Goal: Task Accomplishment & Management: Use online tool/utility

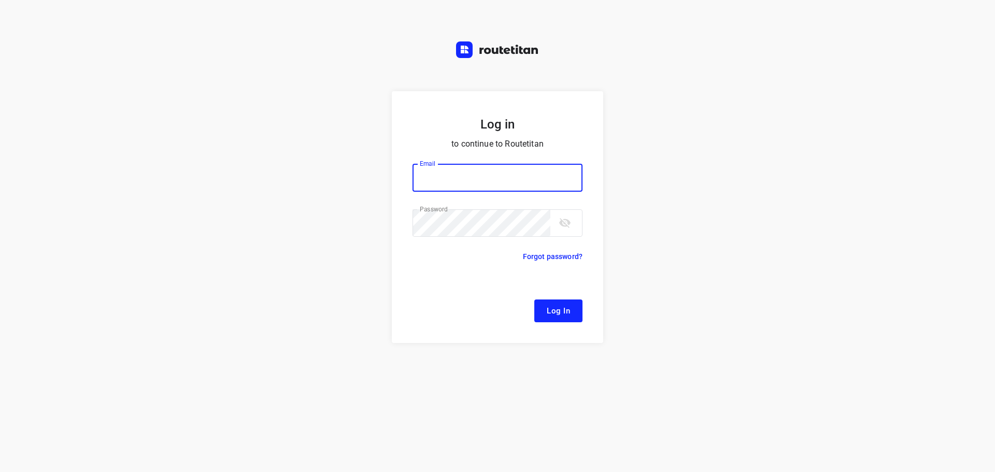
type input "remco@fruitopjewerk.nl"
click at [574, 310] on button "Log In" at bounding box center [558, 310] width 48 height 23
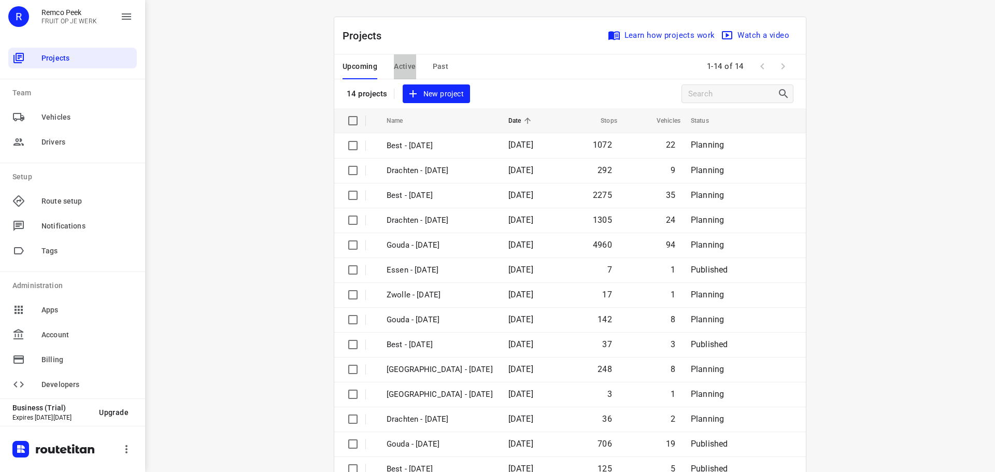
click at [401, 67] on span "Active" at bounding box center [405, 66] width 22 height 13
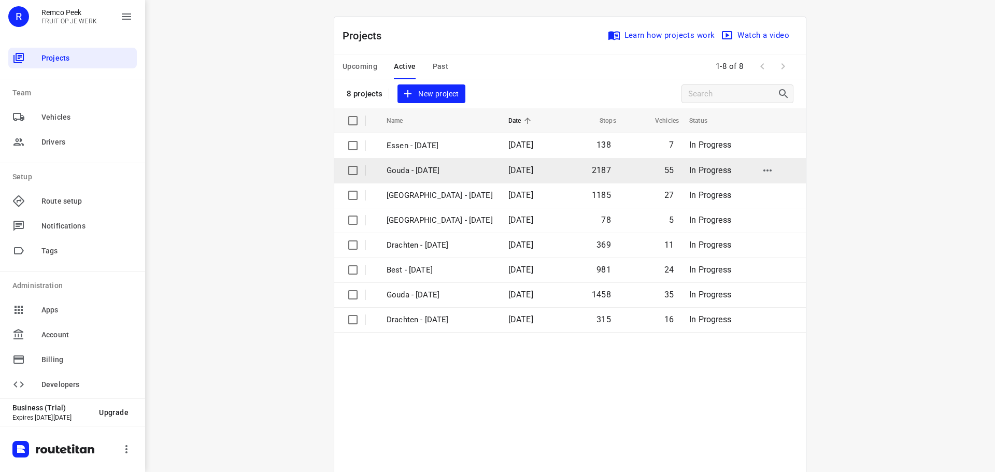
click at [407, 168] on p "Gouda - [DATE]" at bounding box center [439, 171] width 106 height 12
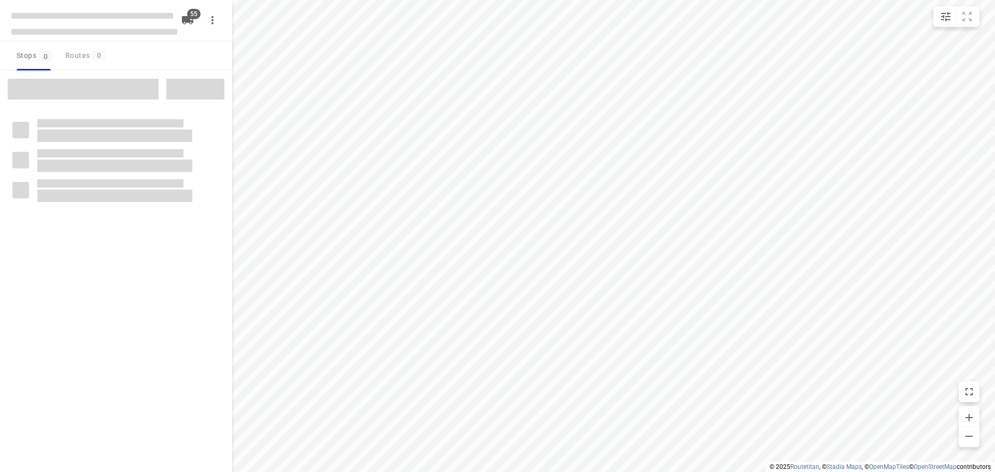
checkbox input "true"
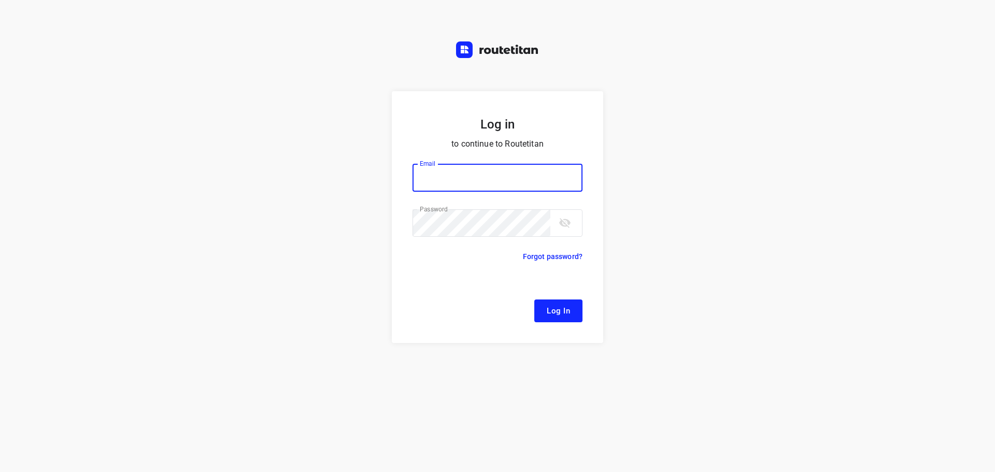
type input "[EMAIL_ADDRESS][DOMAIN_NAME]"
click at [562, 308] on span "Log In" at bounding box center [558, 310] width 23 height 13
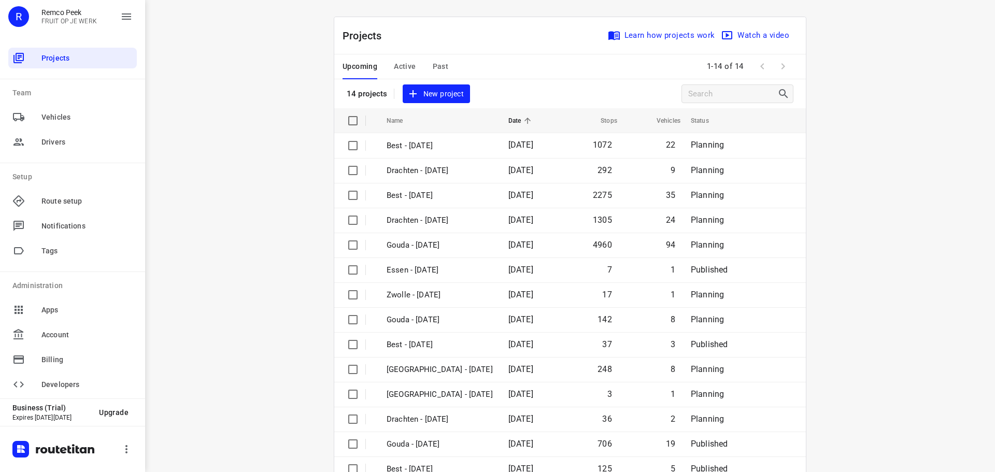
click at [399, 62] on span "Active" at bounding box center [405, 66] width 22 height 13
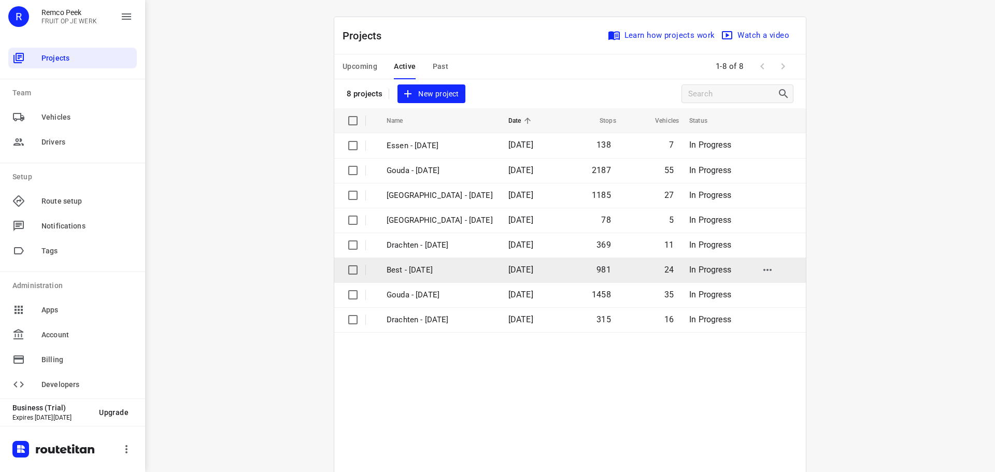
click at [420, 270] on p "Best - Wednesday" at bounding box center [439, 270] width 106 height 12
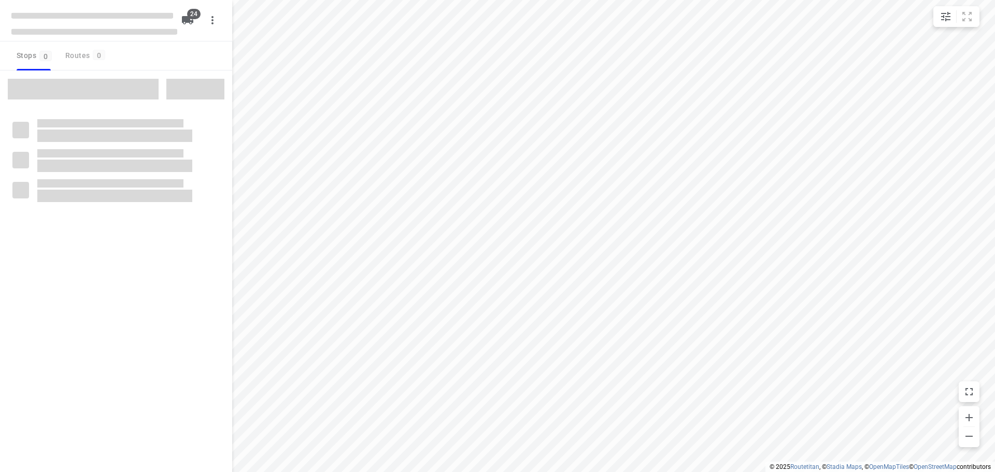
checkbox input "true"
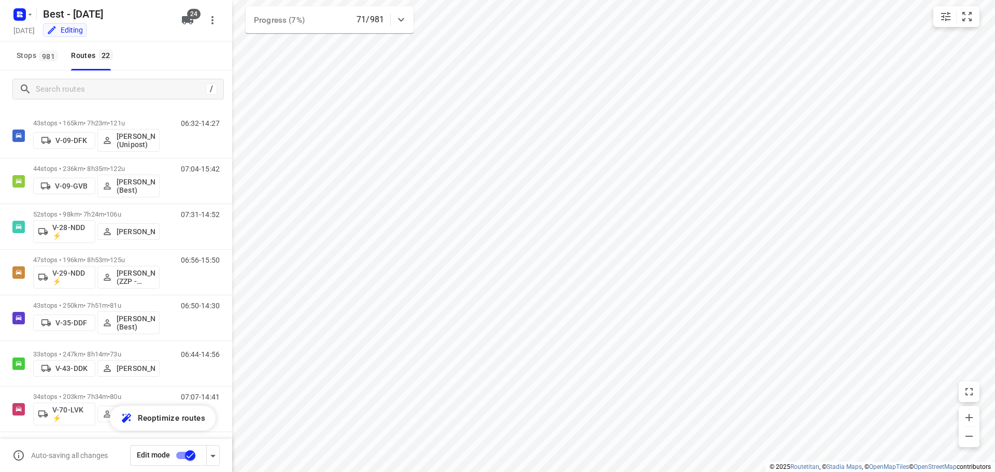
scroll to position [15, 0]
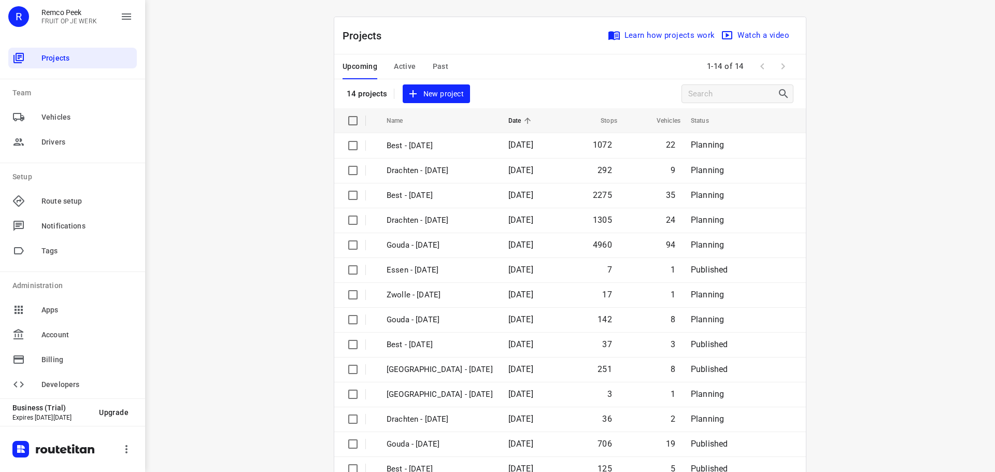
click at [407, 63] on span "Active" at bounding box center [405, 66] width 22 height 13
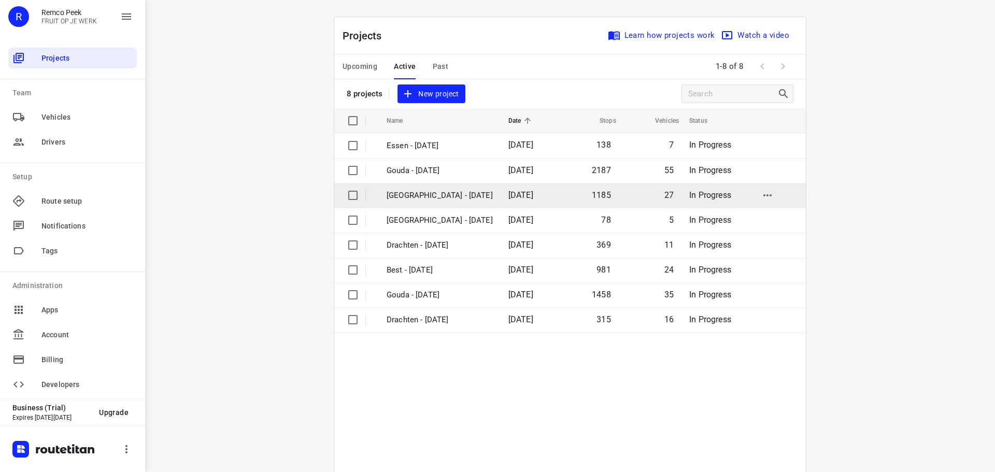
click at [431, 188] on td "Zwolle - Wednesday" at bounding box center [438, 195] width 124 height 25
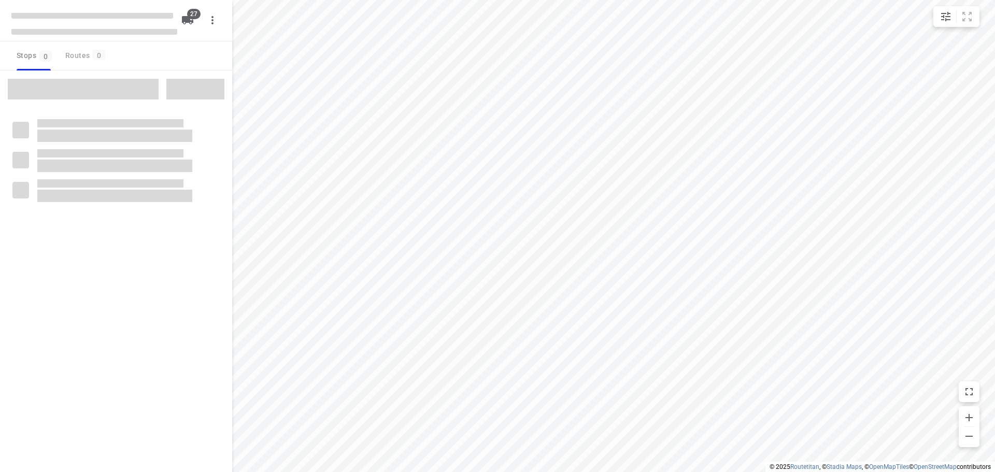
checkbox input "true"
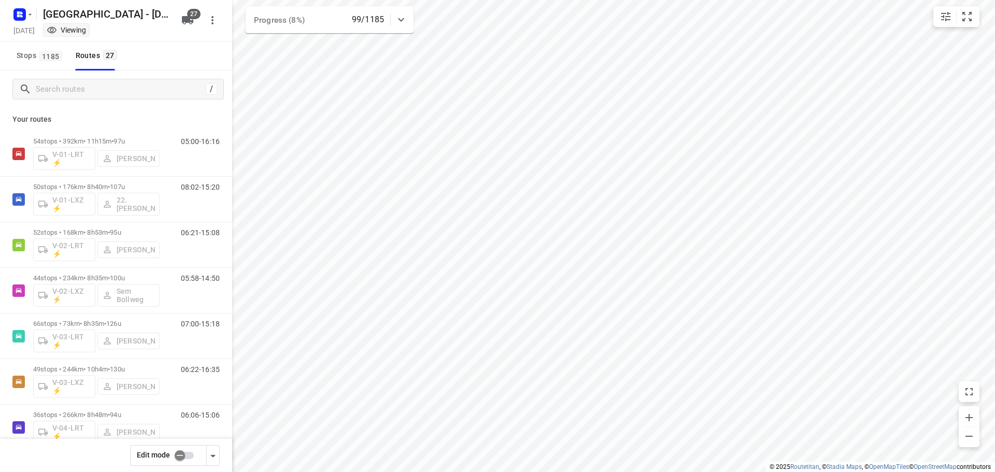
click at [186, 460] on input "checkbox" at bounding box center [179, 456] width 59 height 20
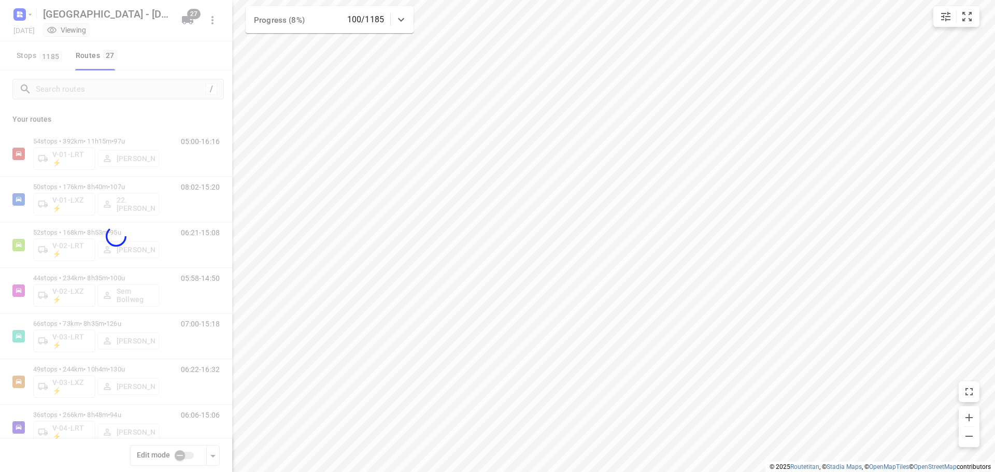
checkbox input "true"
click at [118, 90] on div at bounding box center [116, 236] width 232 height 472
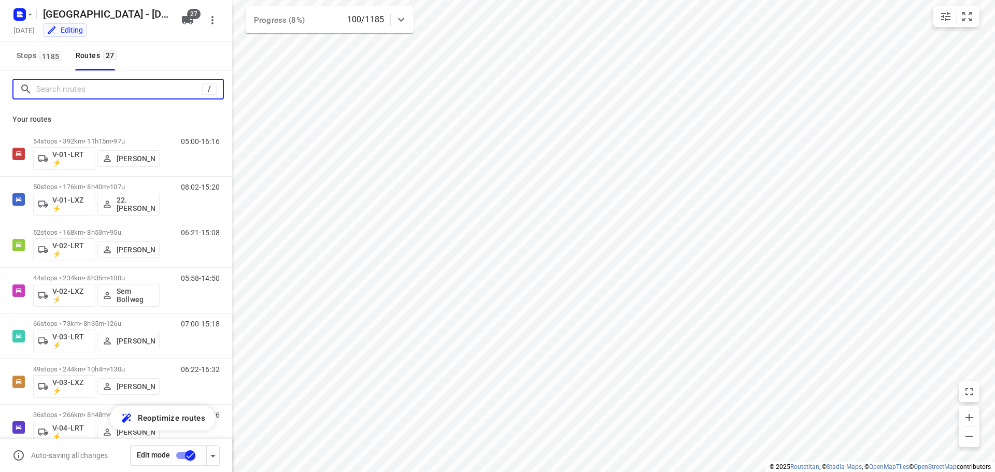
click at [109, 87] on input "Search routes" at bounding box center [119, 89] width 166 height 16
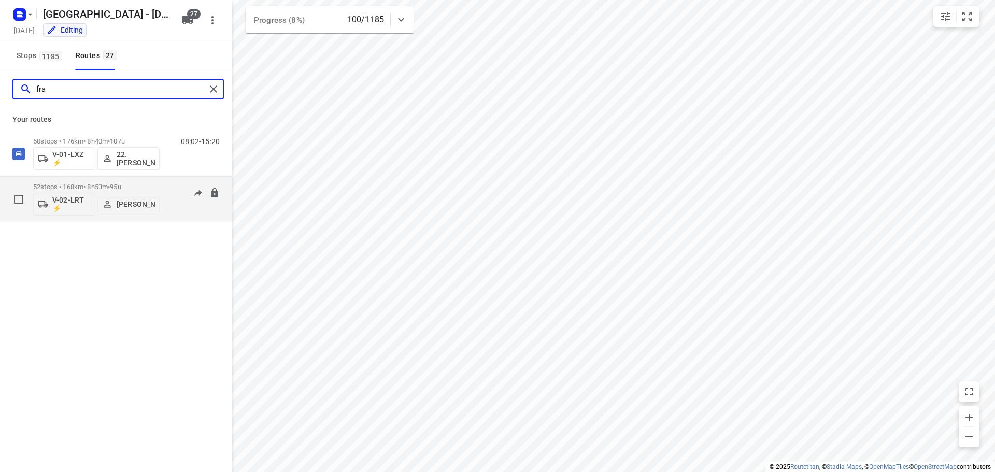
type input "fra"
click at [71, 179] on div "52 stops • 168km • 8h53m • 95u V-02-LRT ⚡ Frank Louwdijk" at bounding box center [96, 199] width 126 height 43
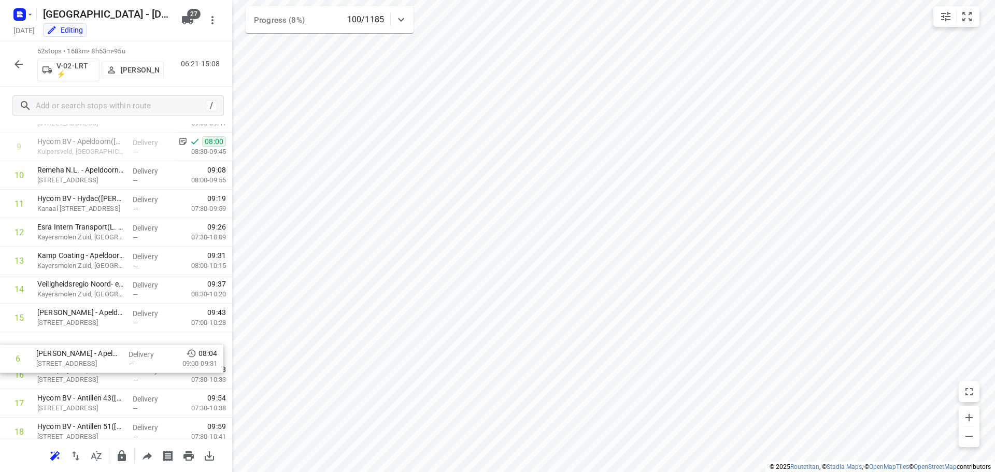
scroll to position [243, 0]
drag, startPoint x: 92, startPoint y: 175, endPoint x: 92, endPoint y: 354, distance: 178.7
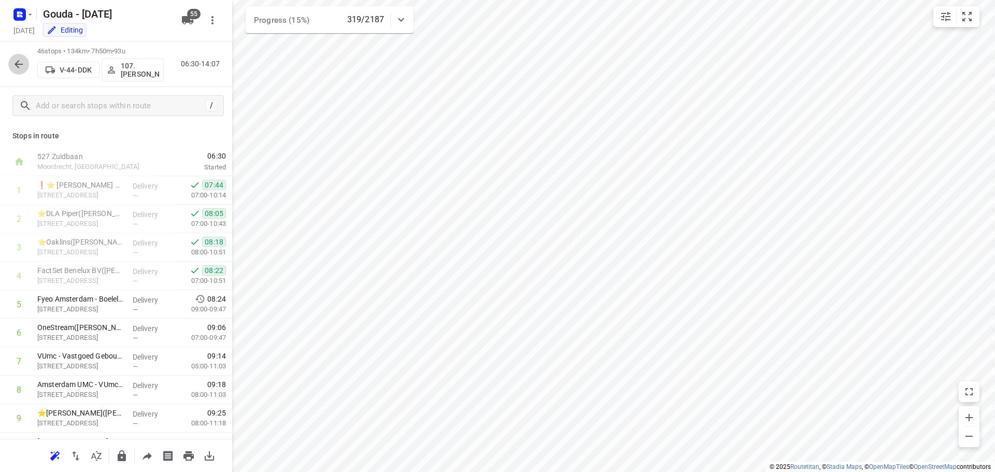
click at [12, 62] on icon "button" at bounding box center [18, 64] width 12 height 12
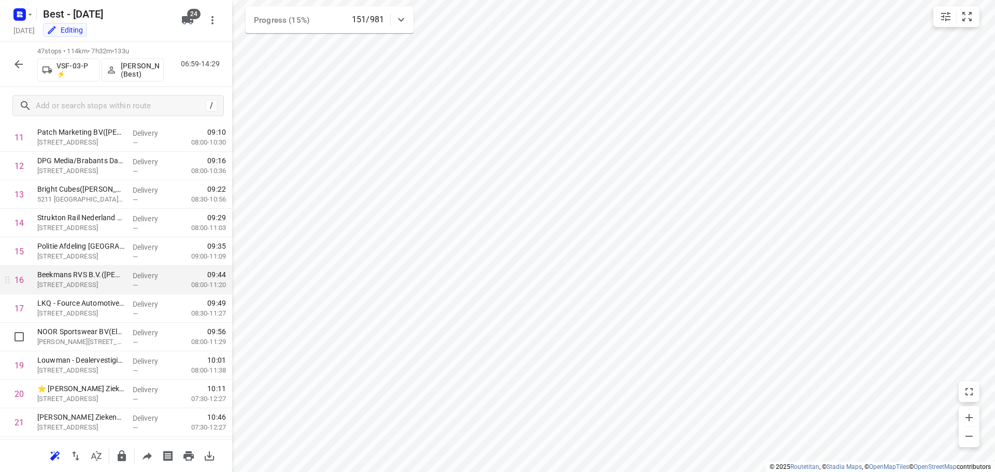
scroll to position [381, 0]
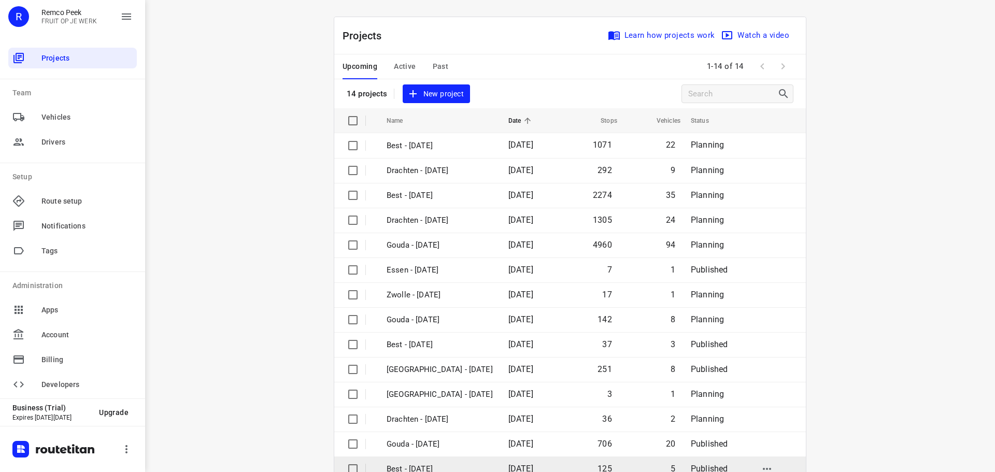
scroll to position [52, 0]
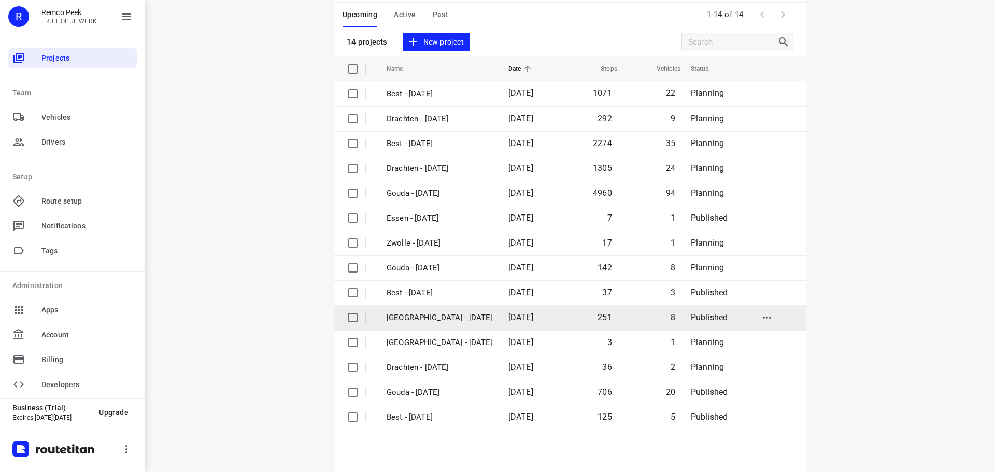
click at [438, 314] on p "[GEOGRAPHIC_DATA] - [DATE]" at bounding box center [439, 318] width 106 height 12
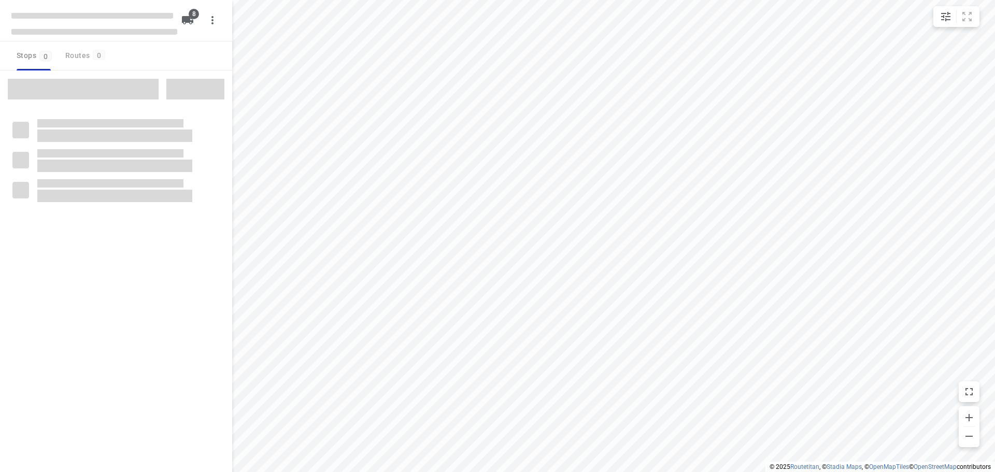
checkbox input "true"
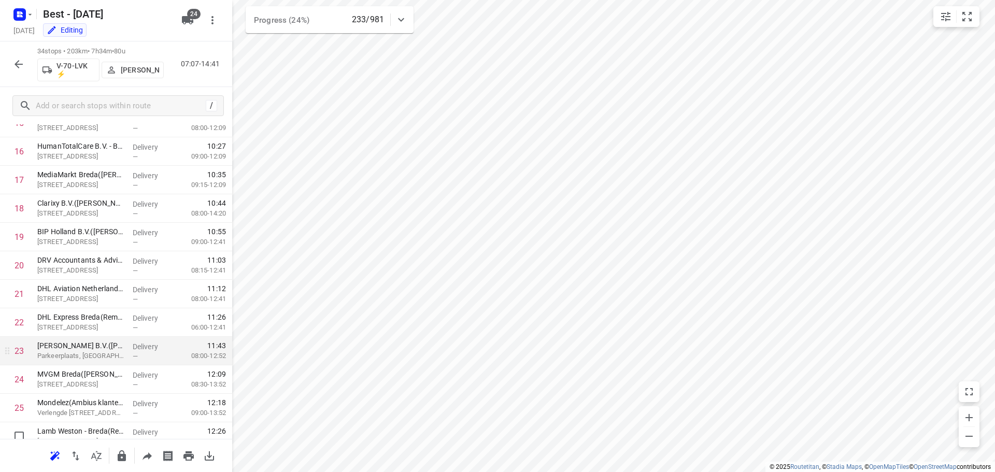
scroll to position [735, 0]
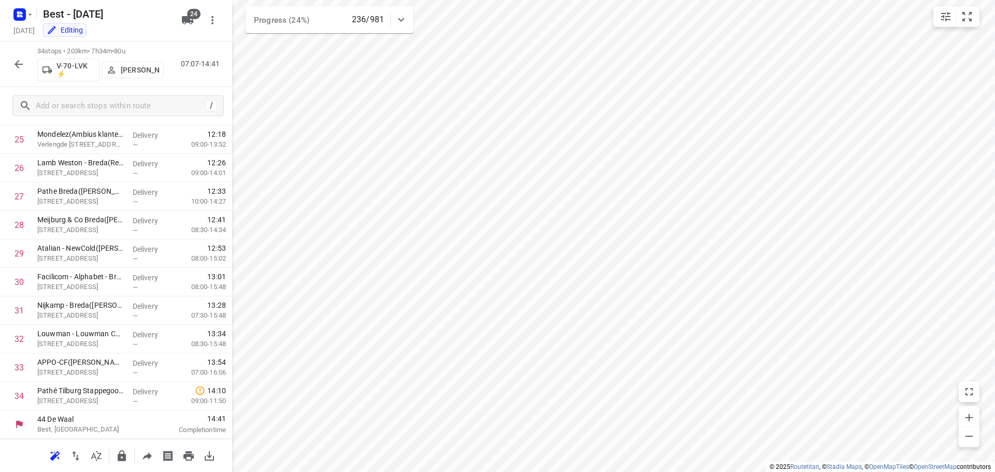
click at [21, 60] on icon "button" at bounding box center [18, 64] width 12 height 12
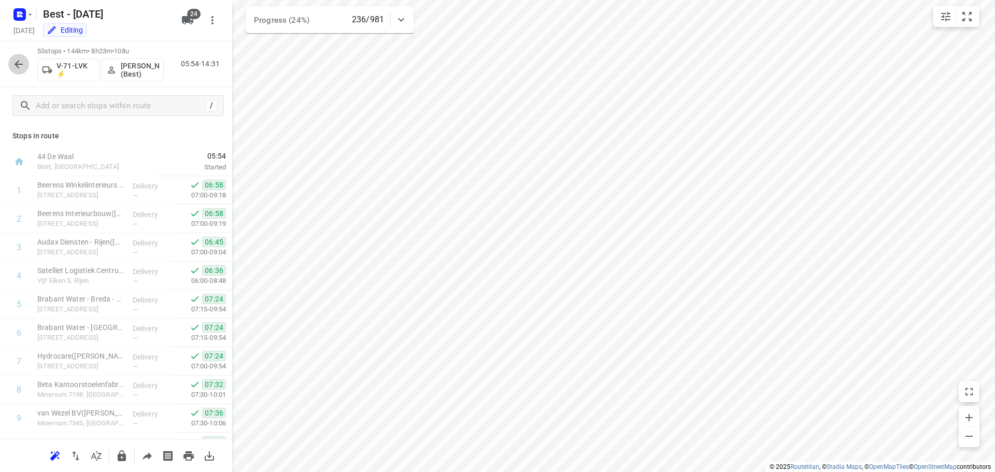
click at [18, 61] on icon "button" at bounding box center [19, 64] width 8 height 8
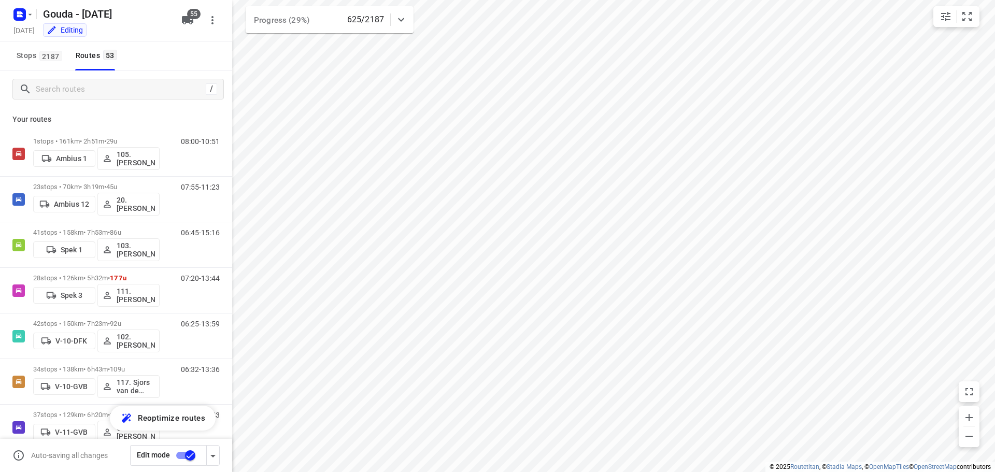
click at [135, 99] on div "/" at bounding box center [116, 88] width 232 height 37
click at [131, 91] on input "Search routes" at bounding box center [119, 89] width 166 height 16
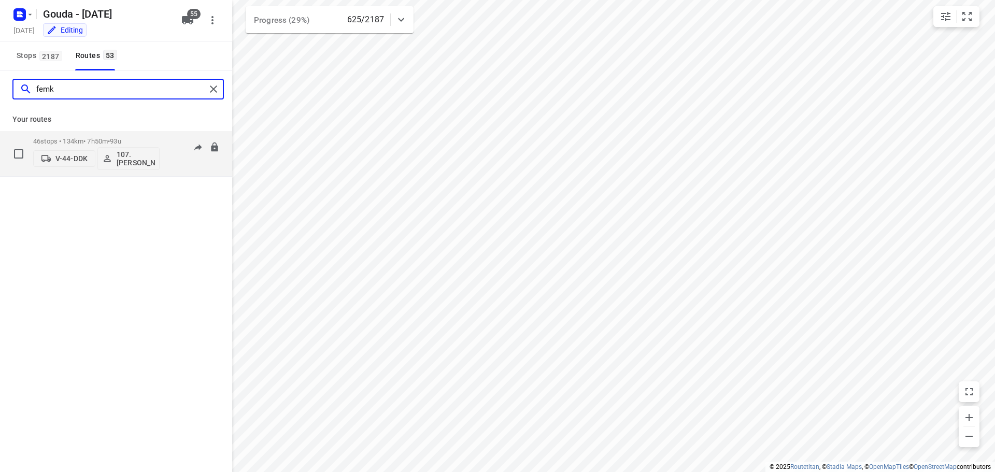
type input "femk"
click at [67, 140] on p "46 stops • 134km • 7h50m • 93u" at bounding box center [96, 141] width 126 height 8
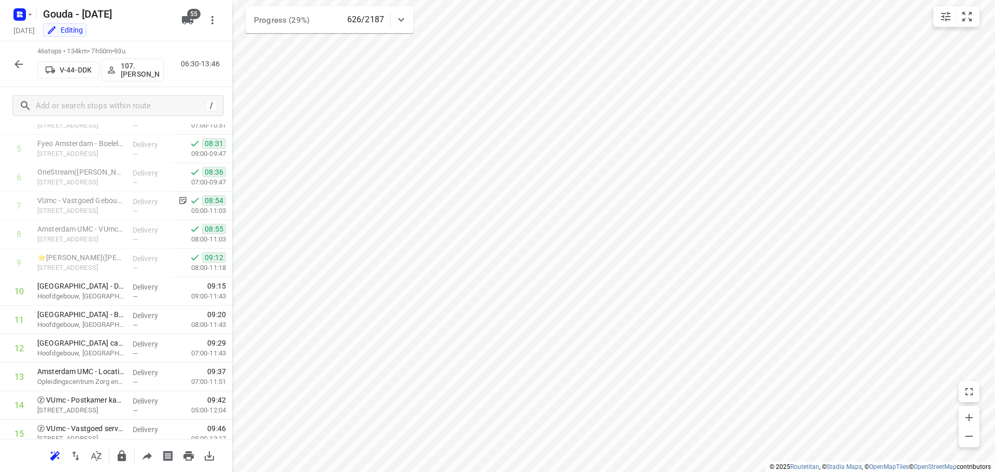
scroll to position [1077, 0]
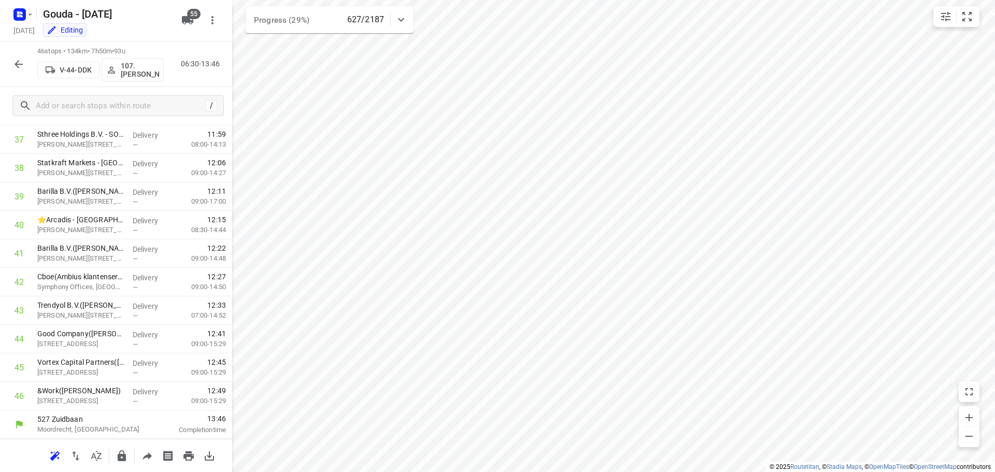
click at [11, 60] on button "button" at bounding box center [18, 64] width 21 height 21
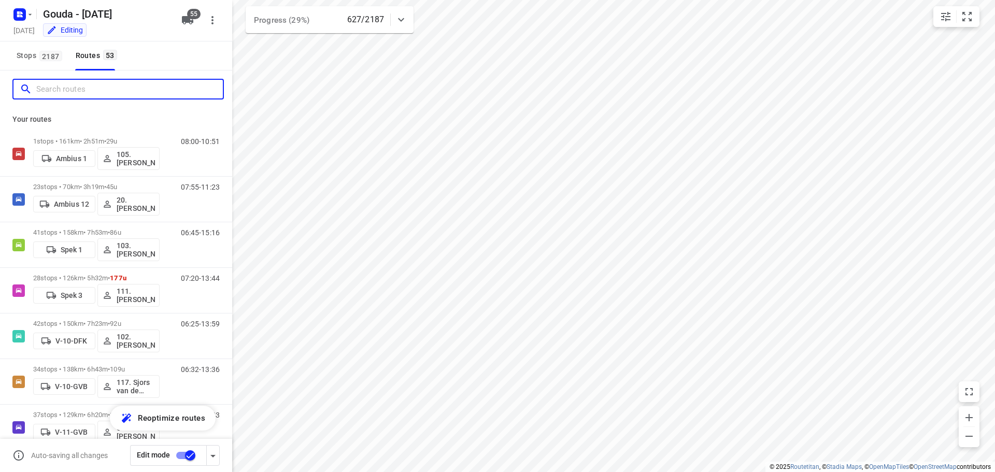
click at [85, 88] on input "Search routes" at bounding box center [129, 89] width 187 height 16
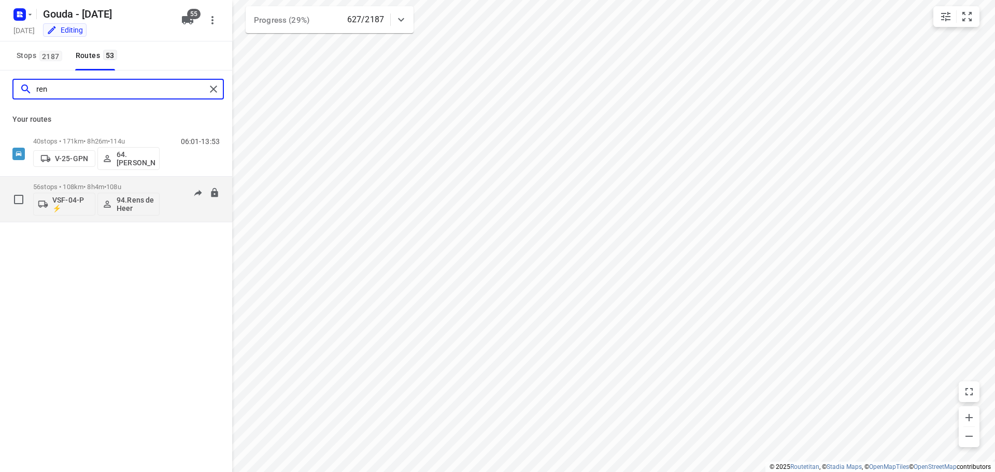
type input "ren"
click at [74, 188] on p "56 stops • 108km • 8h4m • 108u" at bounding box center [96, 187] width 126 height 8
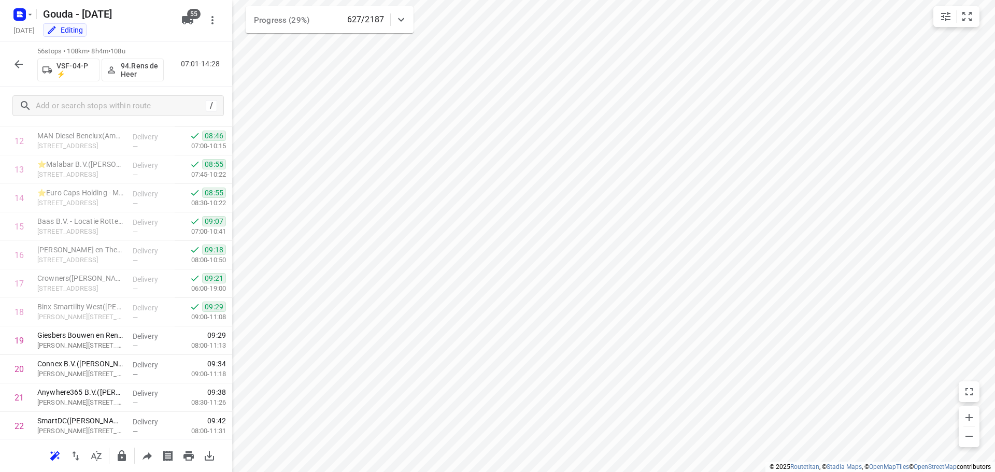
scroll to position [1361, 0]
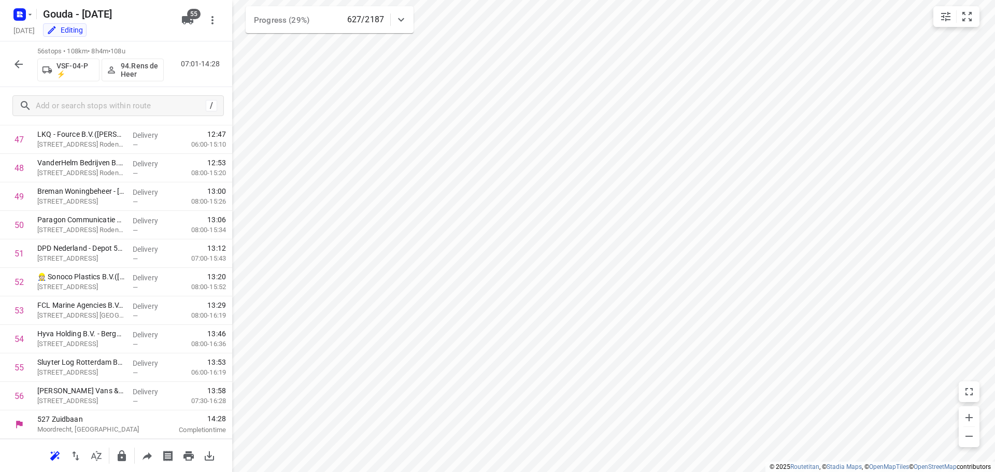
click at [11, 61] on button "button" at bounding box center [18, 64] width 21 height 21
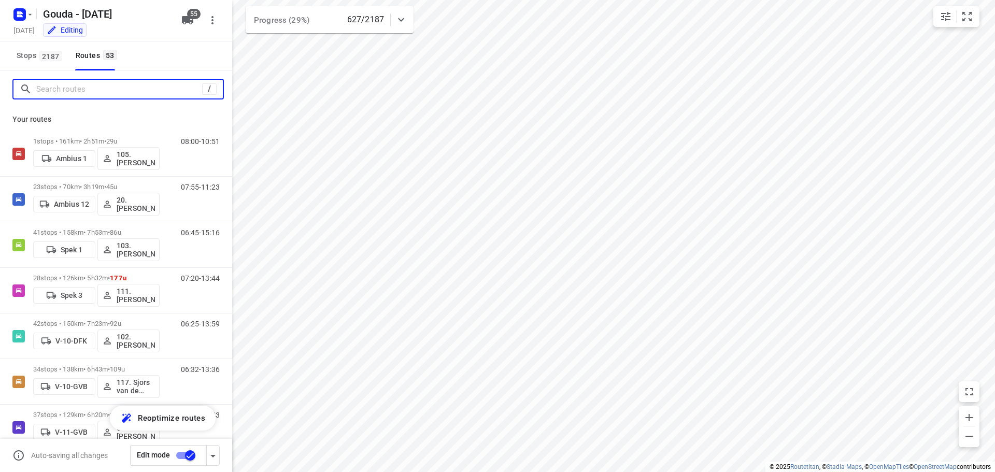
click at [89, 90] on input "Search routes" at bounding box center [119, 89] width 166 height 16
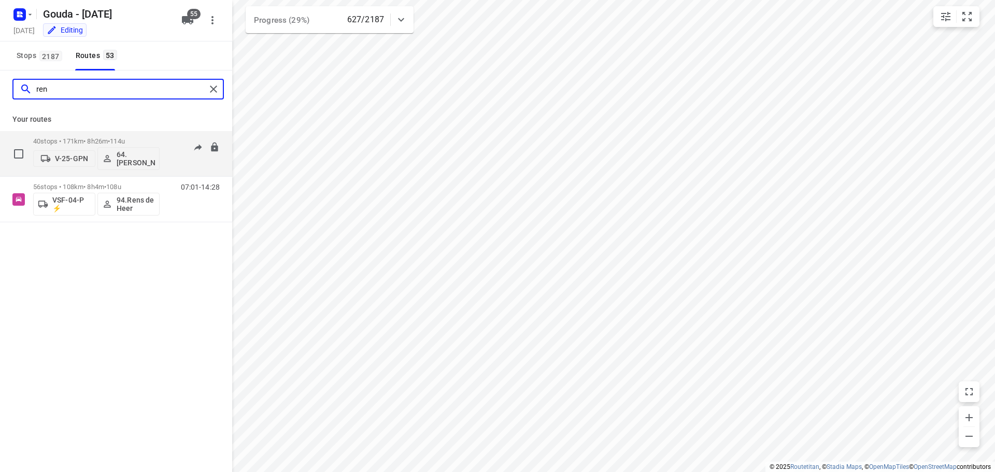
type input "ren"
click at [88, 139] on p "40 stops • 171km • 8h26m • 114u" at bounding box center [96, 141] width 126 height 8
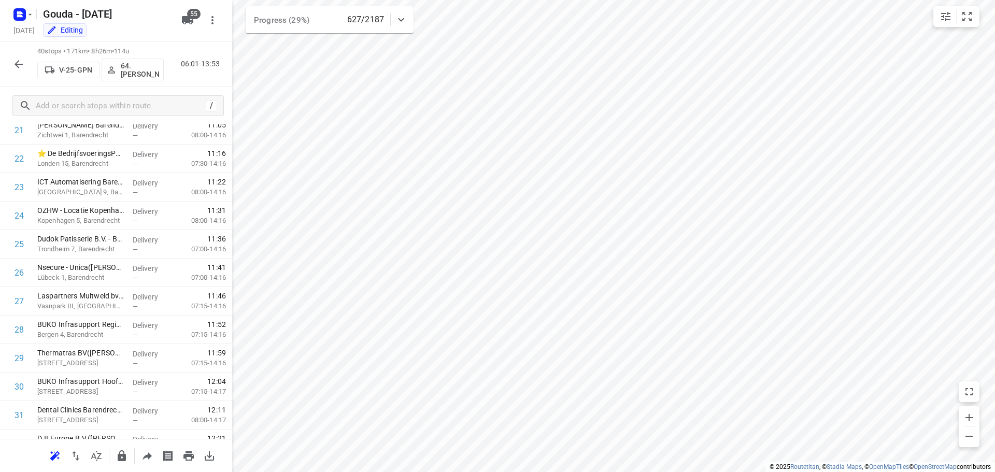
scroll to position [906, 0]
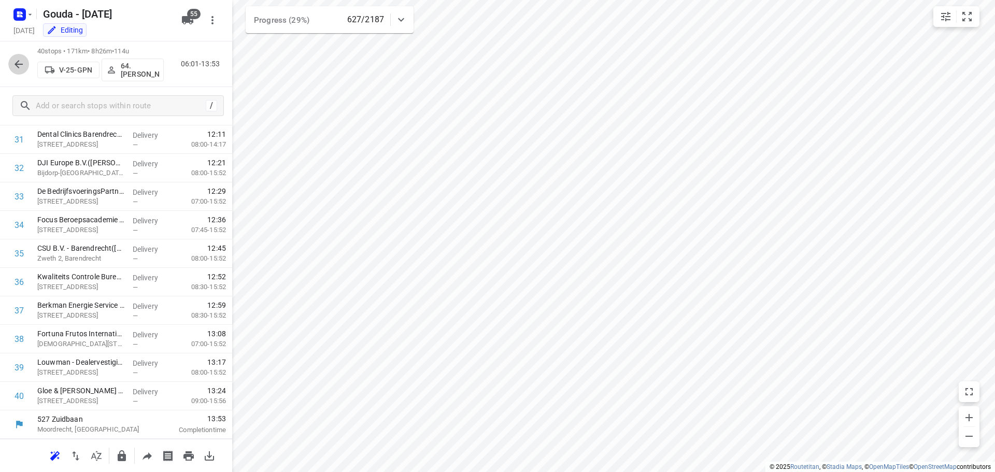
click at [13, 65] on icon "button" at bounding box center [18, 64] width 12 height 12
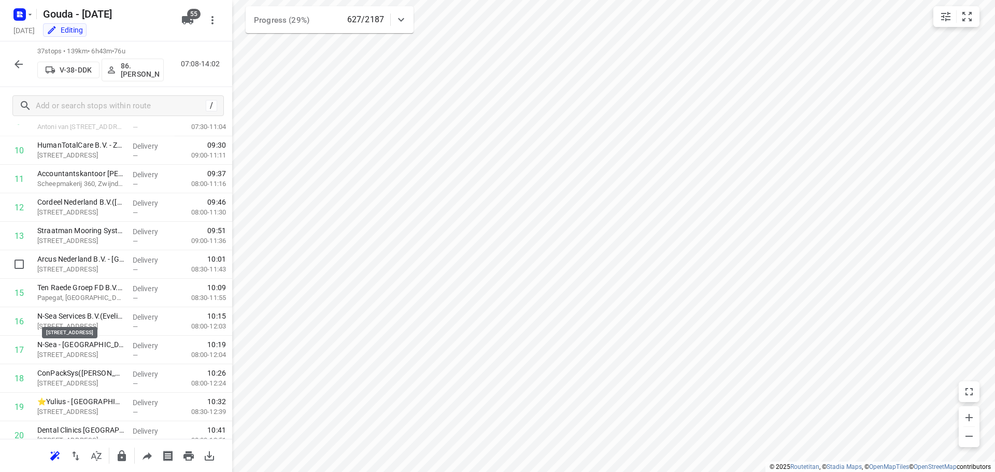
scroll to position [250, 0]
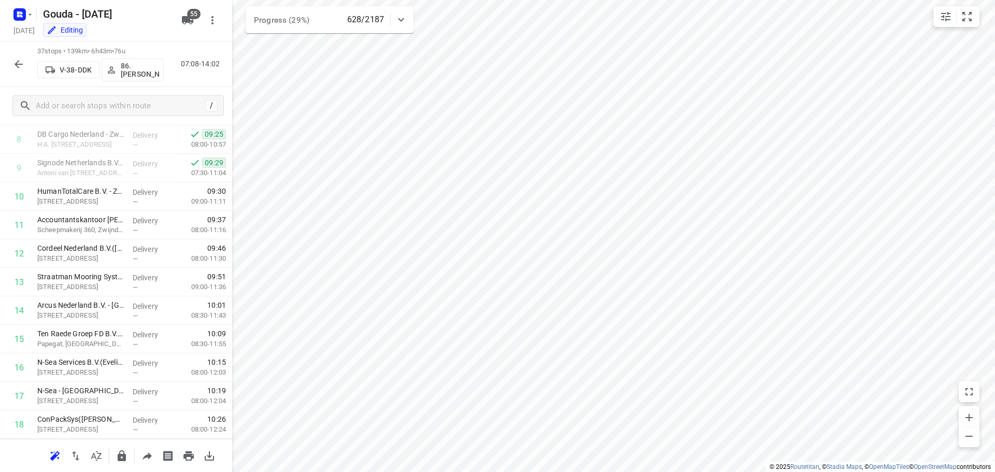
click at [18, 66] on icon "button" at bounding box center [19, 64] width 8 height 8
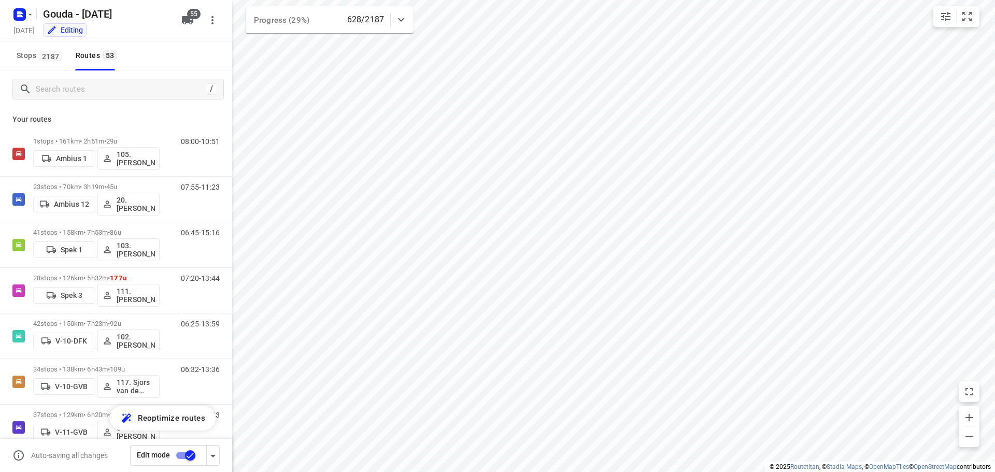
scroll to position [7, 0]
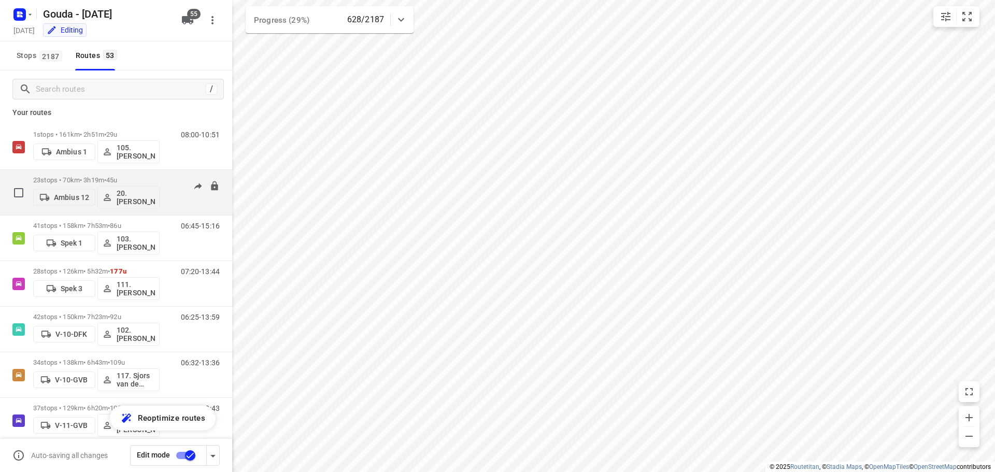
click at [75, 177] on p "23 stops • 70km • 3h19m • 45u" at bounding box center [96, 180] width 126 height 8
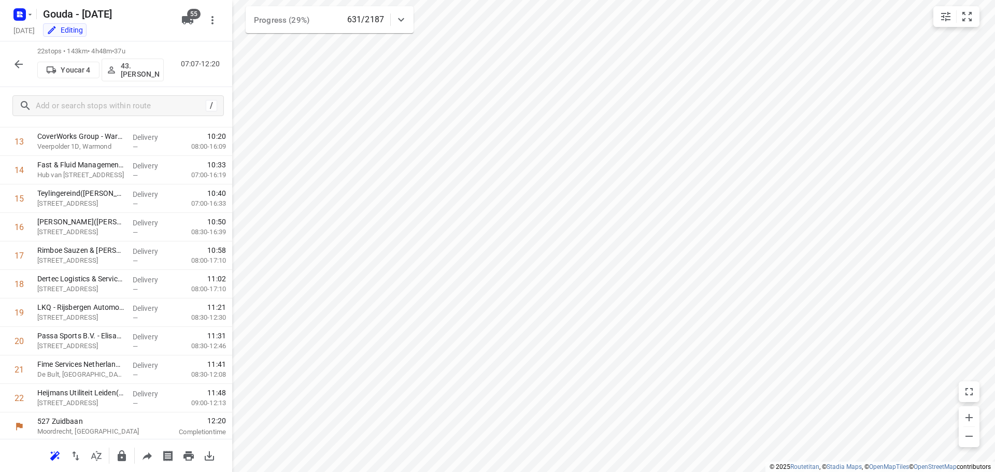
scroll to position [393, 0]
click at [12, 62] on button "button" at bounding box center [18, 64] width 21 height 21
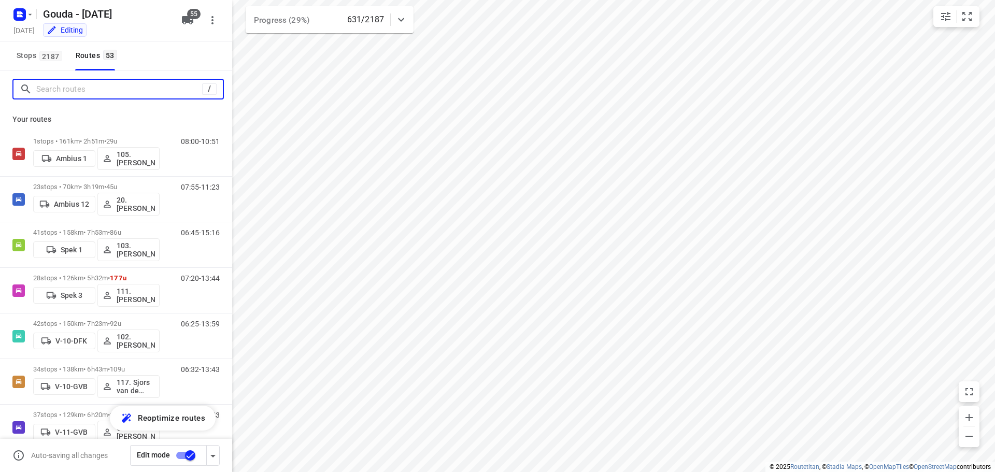
drag, startPoint x: 80, startPoint y: 97, endPoint x: 81, endPoint y: 91, distance: 5.7
click at [79, 96] on input "Search routes" at bounding box center [119, 89] width 166 height 16
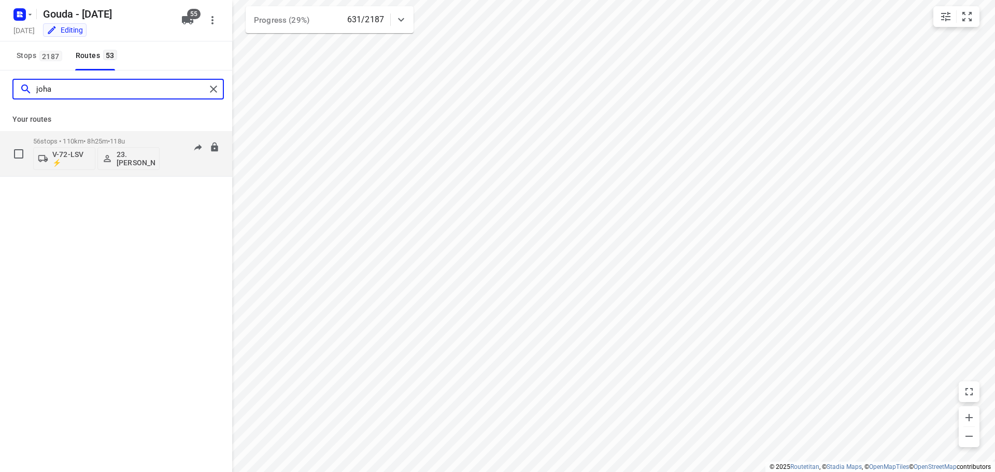
type input "joha"
click at [99, 137] on p "56 stops • 110km • 8h25m • 118u" at bounding box center [96, 141] width 126 height 8
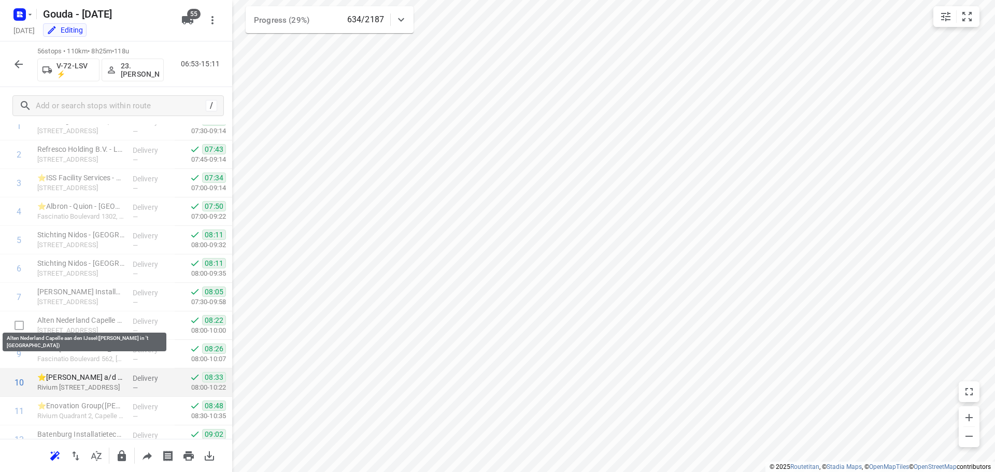
scroll to position [159, 0]
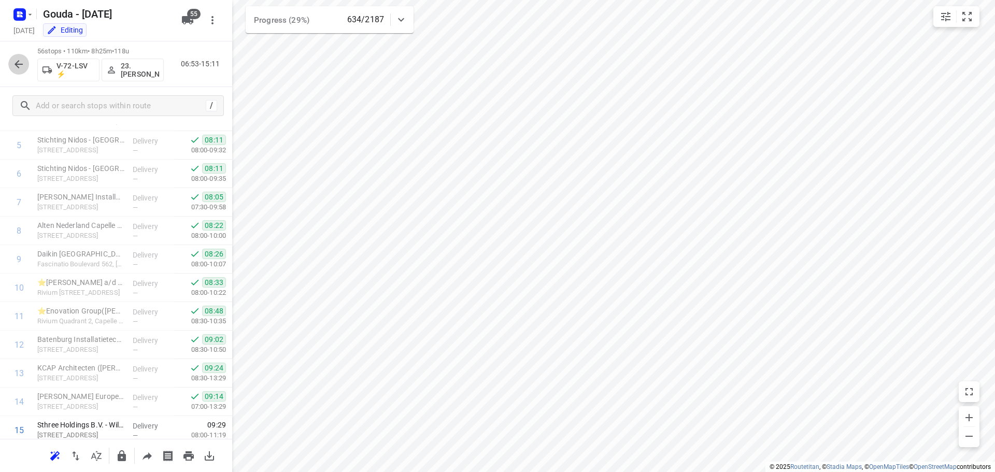
click at [23, 68] on icon "button" at bounding box center [18, 64] width 12 height 12
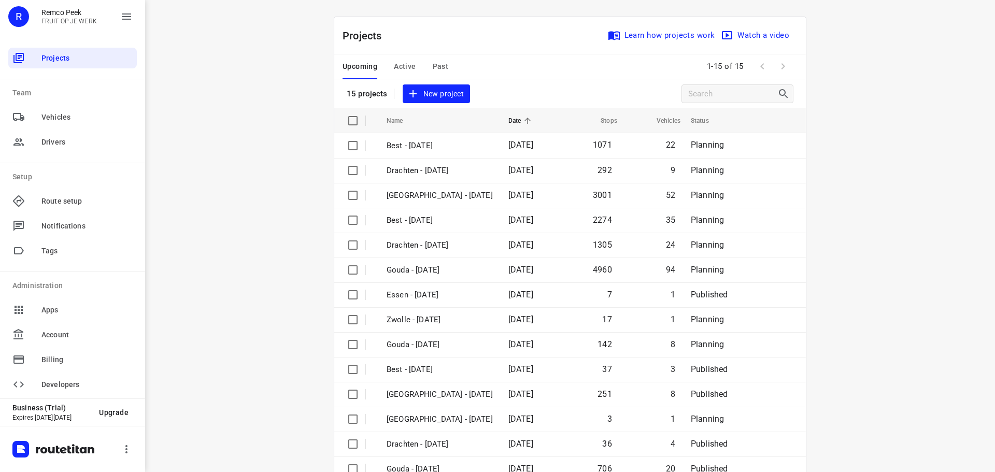
click at [400, 62] on span "Active" at bounding box center [405, 66] width 22 height 13
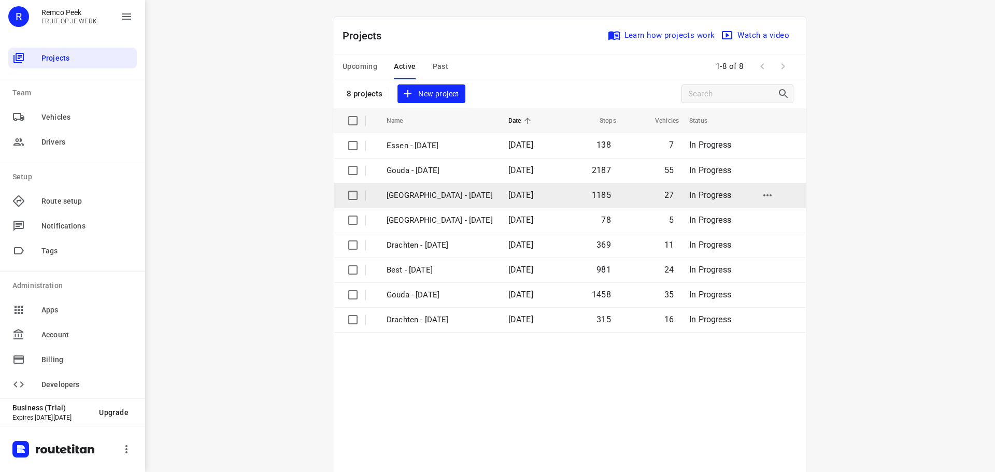
click at [423, 192] on p "[GEOGRAPHIC_DATA] - [DATE]" at bounding box center [439, 196] width 106 height 12
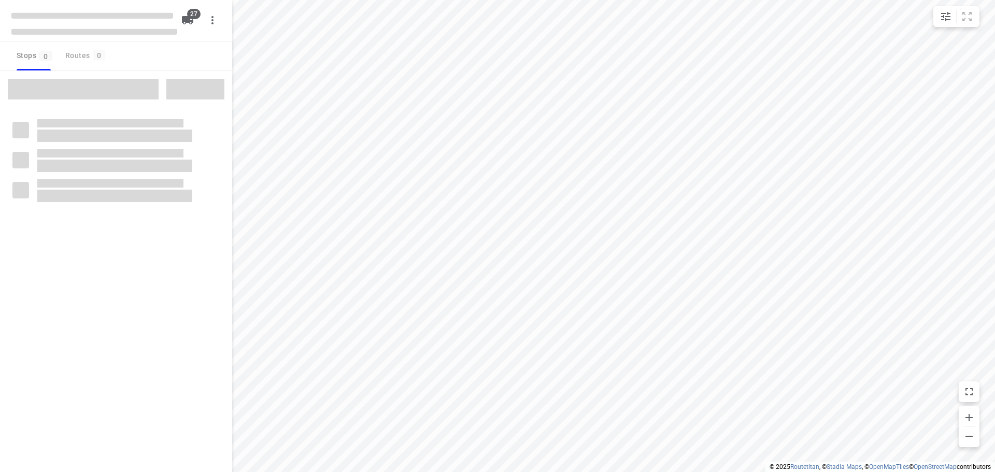
checkbox input "true"
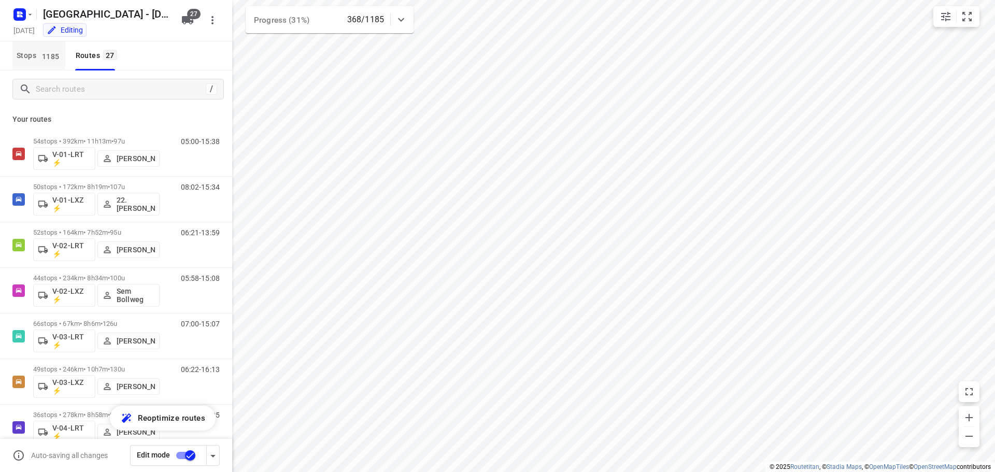
click at [25, 52] on span "Stops 1185" at bounding box center [41, 55] width 49 height 13
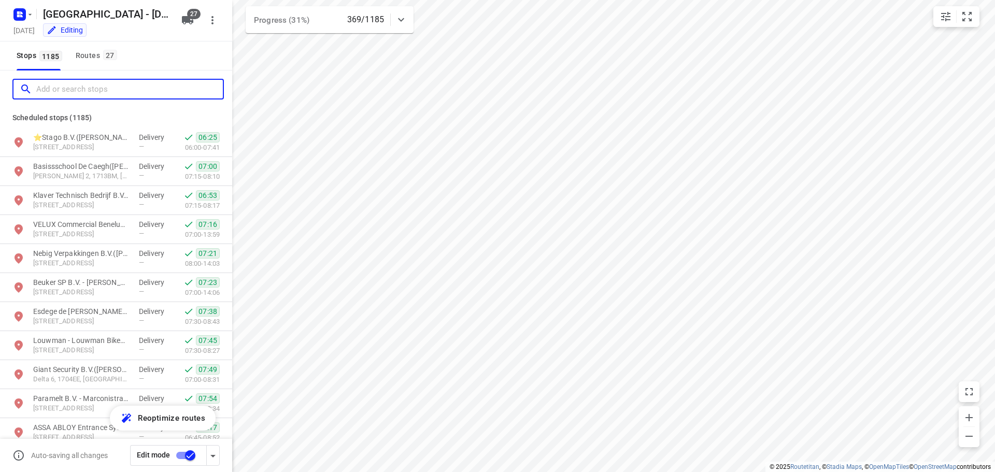
click at [74, 81] on input "Add or search stops" at bounding box center [129, 89] width 187 height 16
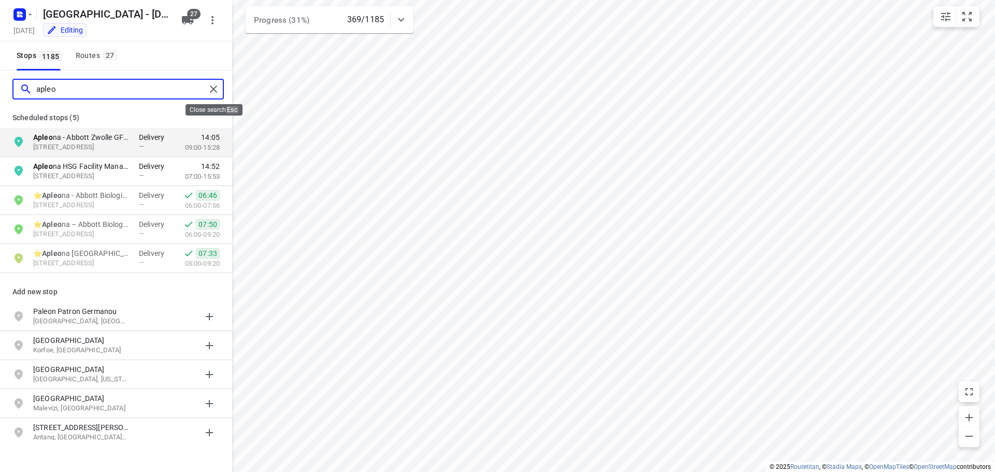
type input "apleo"
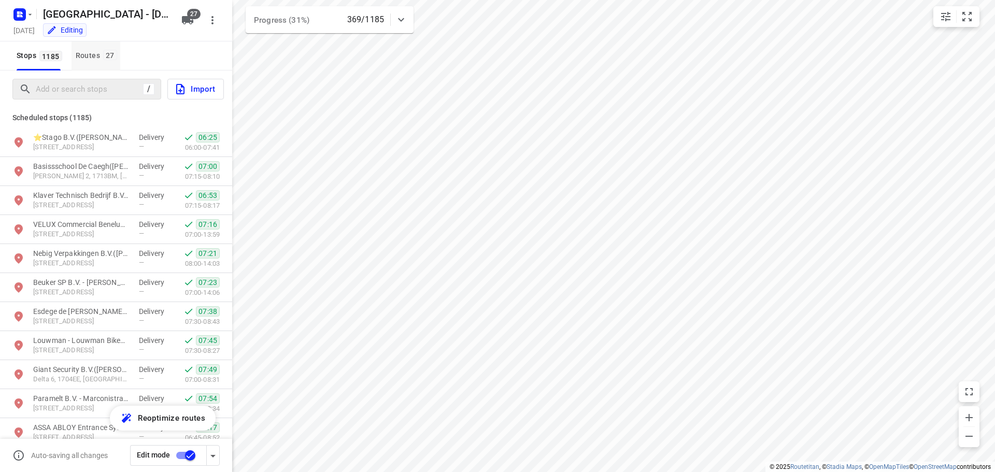
click at [93, 58] on div "Routes 27" at bounding box center [98, 55] width 45 height 13
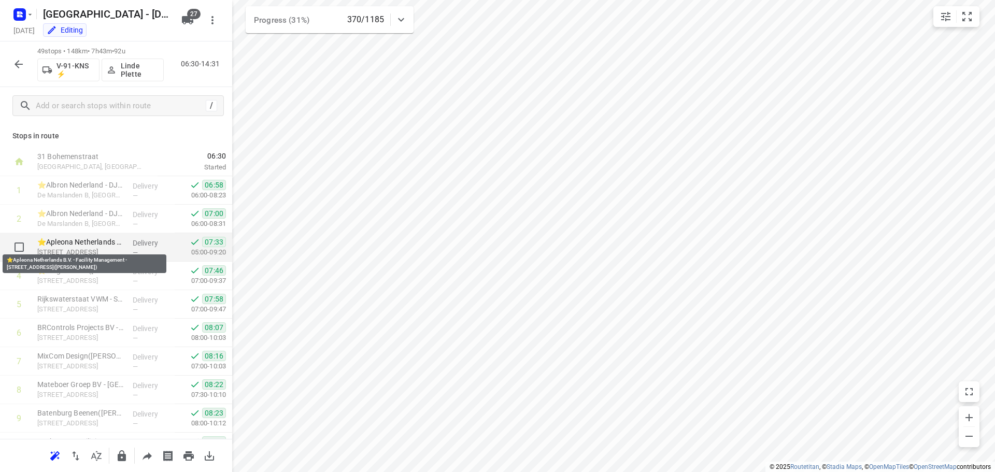
click at [95, 245] on p "⭐Apleona Netherlands B.V. - Facility Management - [STREET_ADDRESS]([PERSON_NAME…" at bounding box center [80, 242] width 87 height 10
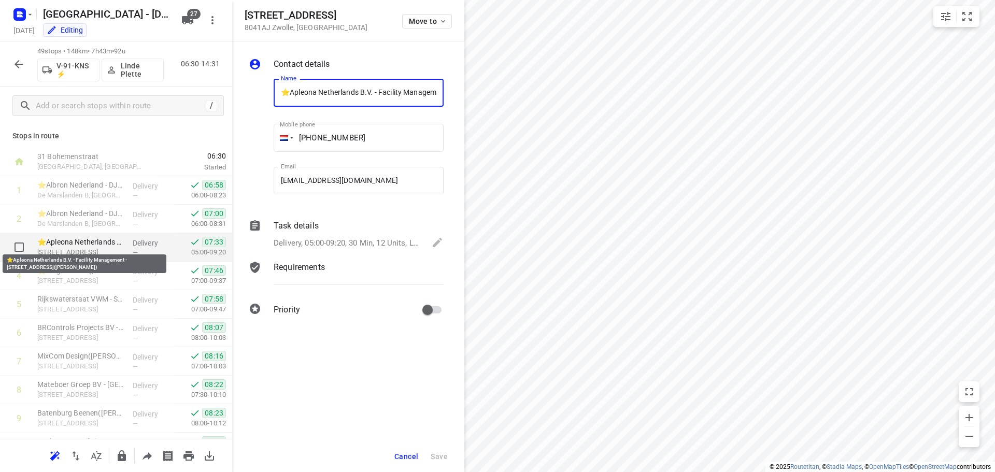
scroll to position [0, 103]
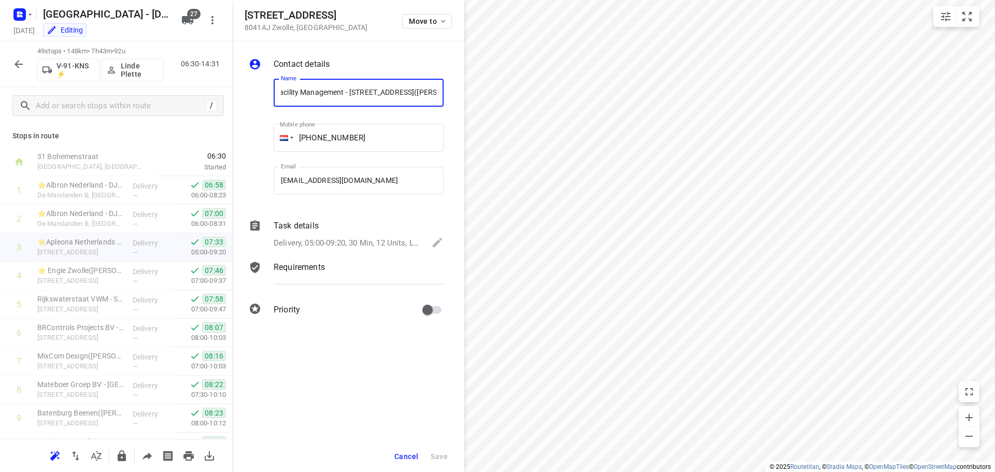
click at [399, 451] on button "Cancel" at bounding box center [406, 456] width 32 height 19
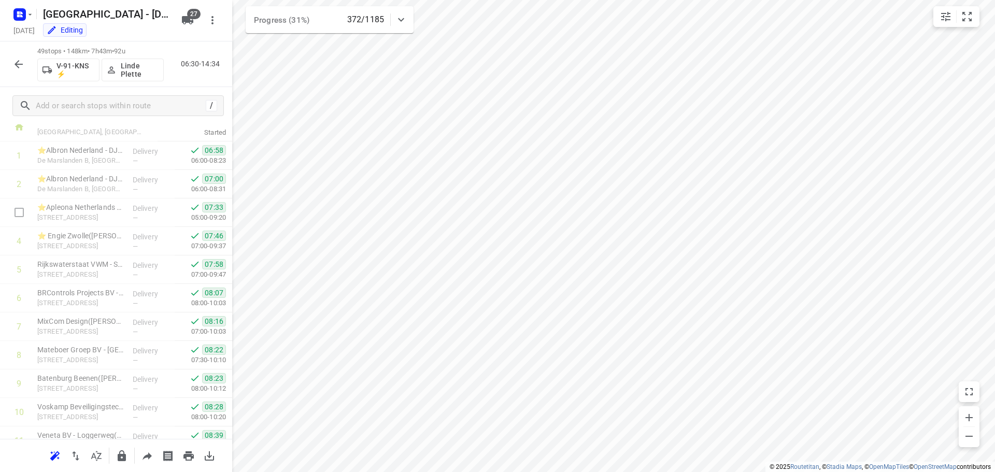
scroll to position [0, 0]
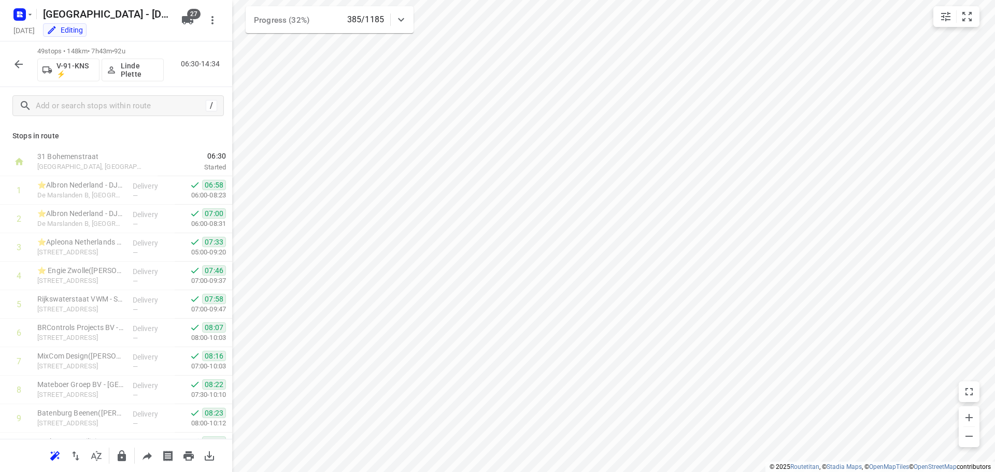
click at [17, 5] on div at bounding box center [21, 14] width 25 height 20
click at [26, 20] on icon "button" at bounding box center [19, 14] width 17 height 17
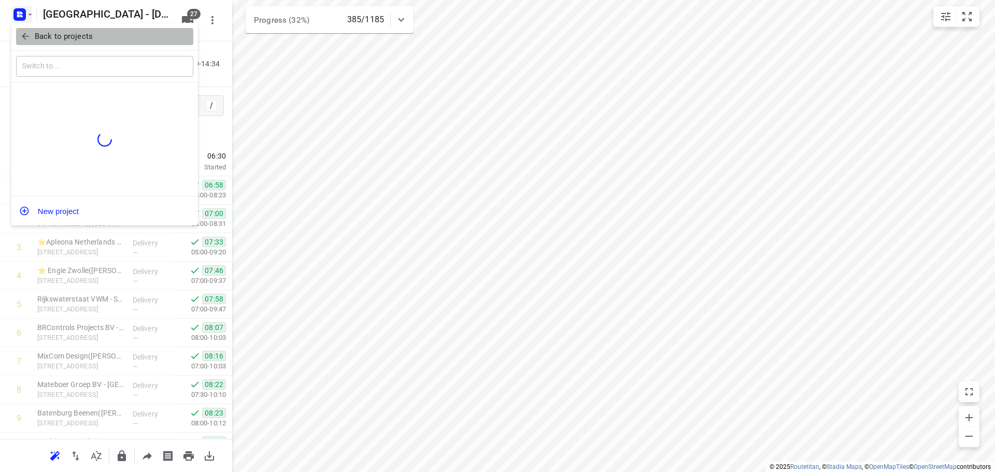
click at [36, 34] on p "Back to projects" at bounding box center [64, 37] width 58 height 12
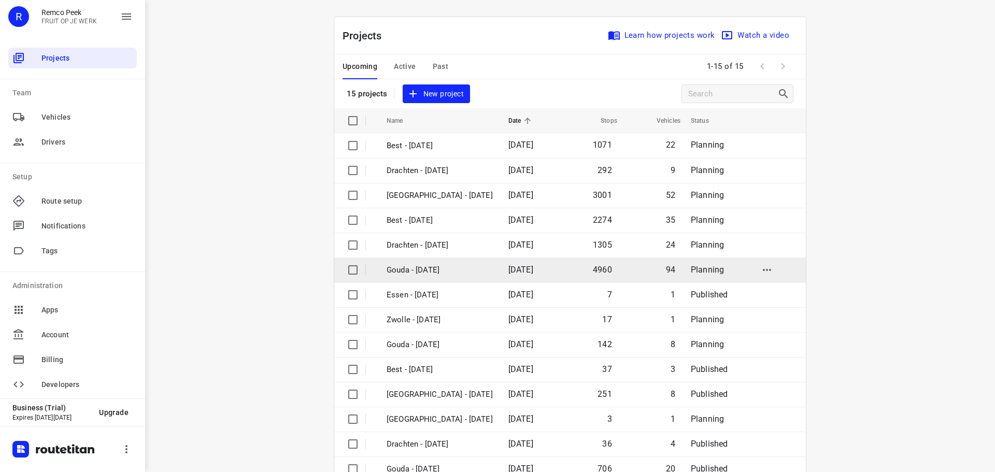
click at [423, 271] on p "Gouda - [DATE]" at bounding box center [439, 270] width 106 height 12
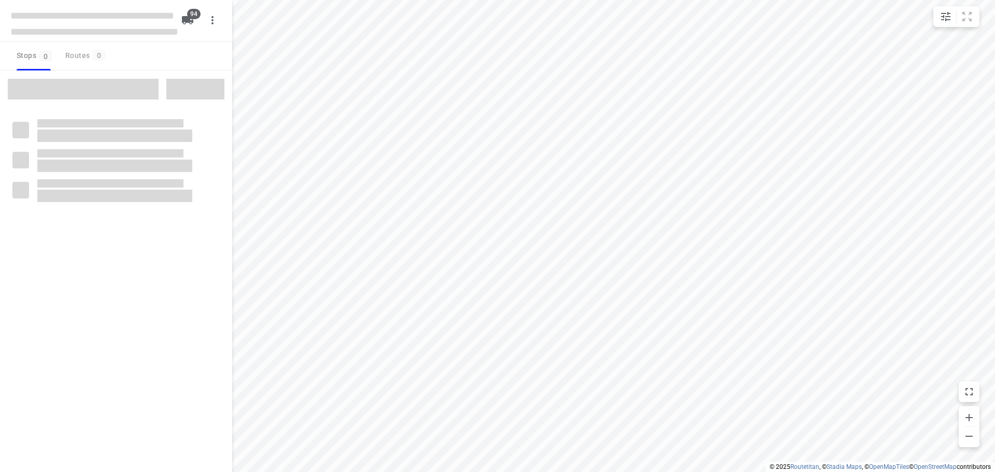
checkbox input "true"
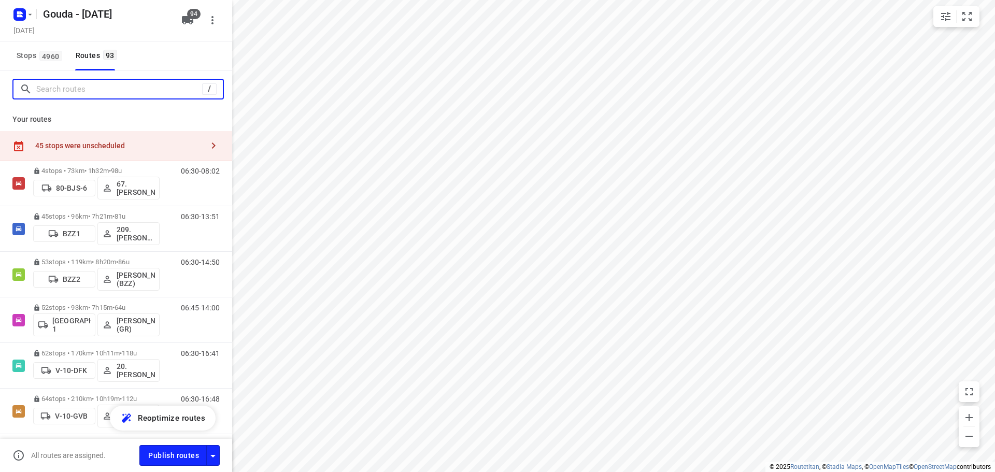
click at [80, 88] on input "Search routes" at bounding box center [119, 89] width 166 height 16
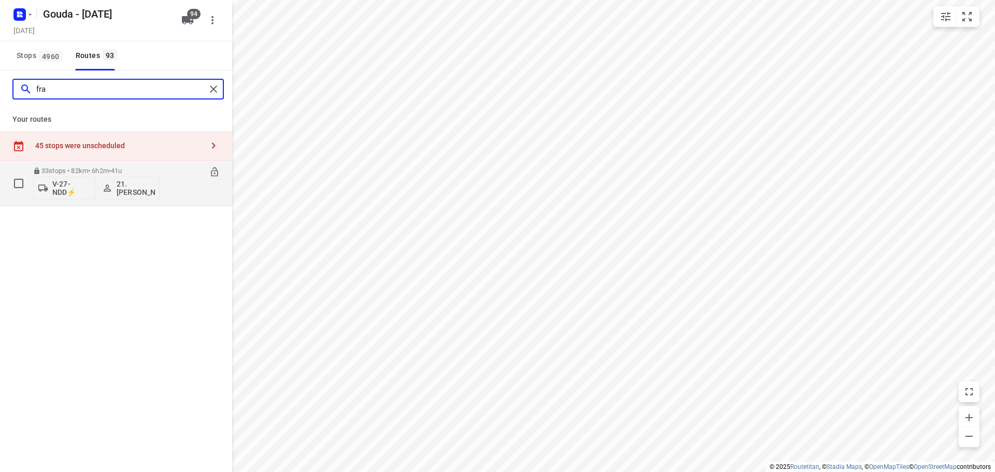
type input "fra"
click at [69, 168] on p "33 stops • 82km • 6h2m • 41u" at bounding box center [96, 171] width 126 height 8
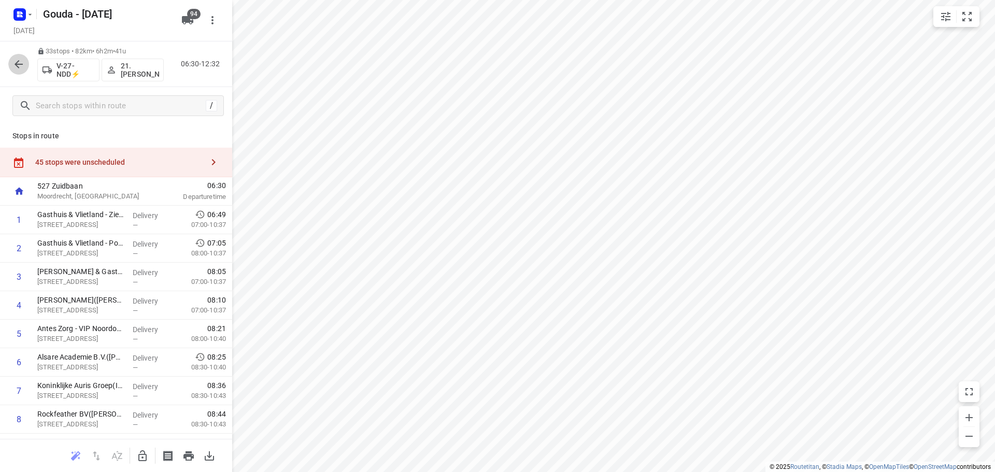
click at [22, 64] on icon "button" at bounding box center [19, 64] width 8 height 8
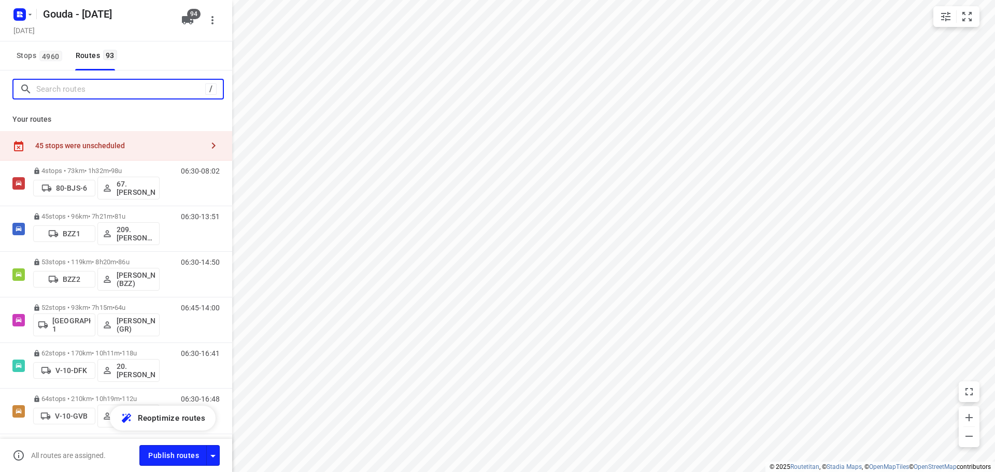
click at [84, 82] on input "Search routes" at bounding box center [120, 89] width 169 height 16
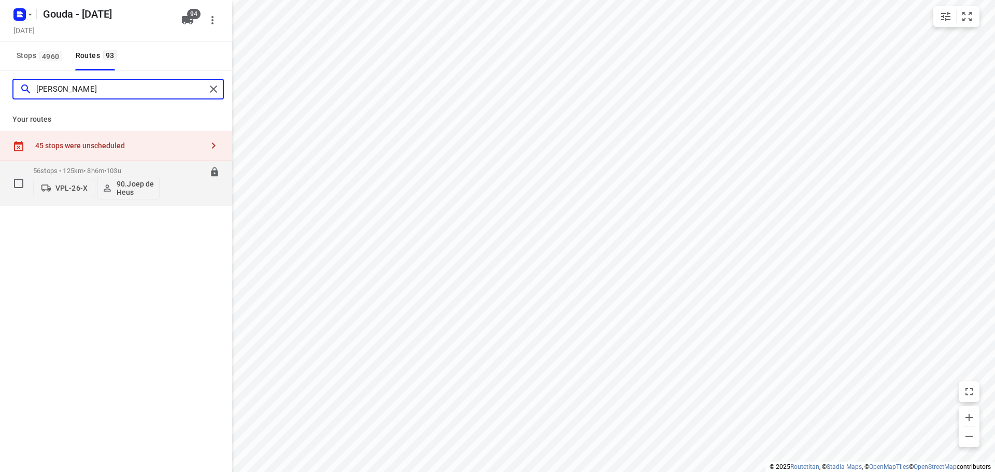
type input "[PERSON_NAME]"
click at [61, 170] on p "56 stops • 125km • 8h6m • 103u" at bounding box center [96, 171] width 126 height 8
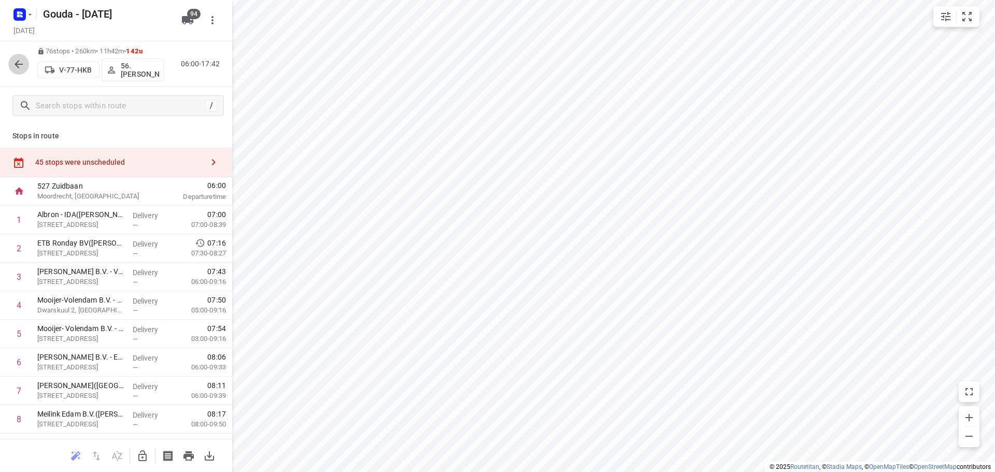
click at [19, 60] on icon "button" at bounding box center [18, 64] width 12 height 12
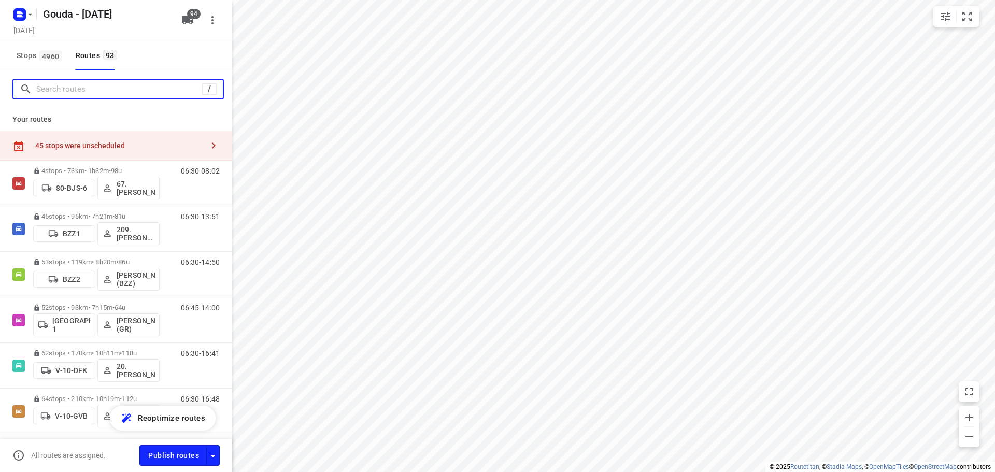
click at [79, 89] on input "Search routes" at bounding box center [119, 89] width 166 height 16
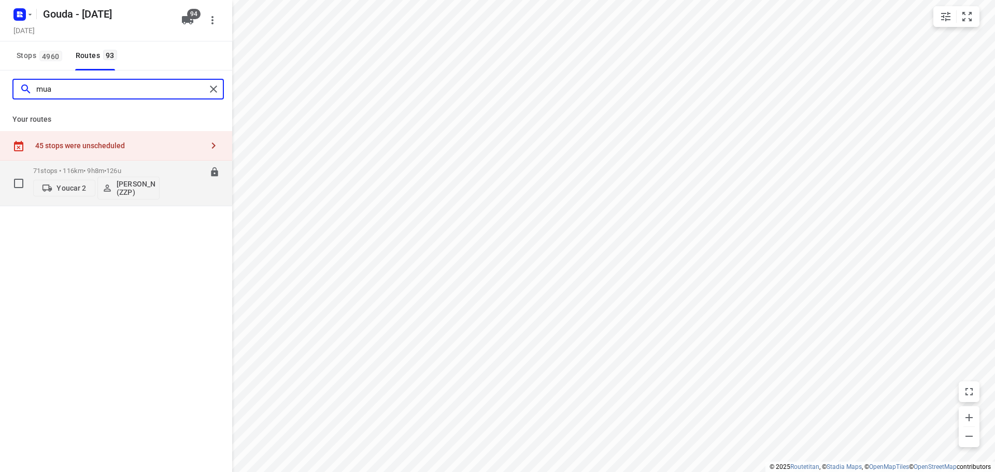
type input "mua"
click at [65, 174] on p "71 stops • 116km • 9h8m • 126u" at bounding box center [96, 171] width 126 height 8
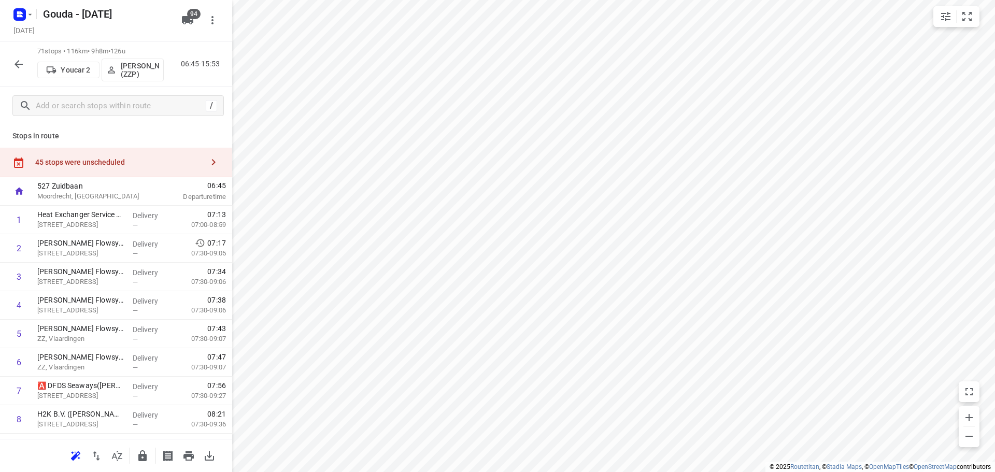
click at [316, 471] on html "i © 2025 Routetitan , © Stadia Maps , © OpenMapTiles © OpenStreetMap contributo…" at bounding box center [497, 236] width 995 height 472
drag, startPoint x: 150, startPoint y: 48, endPoint x: 111, endPoint y: 51, distance: 39.5
click at [105, 49] on p "61 stops • 180km • 9h42m • 105u" at bounding box center [100, 52] width 126 height 10
click at [122, 53] on span "•" at bounding box center [121, 51] width 2 height 8
click at [133, 53] on span "105u" at bounding box center [129, 51] width 15 height 8
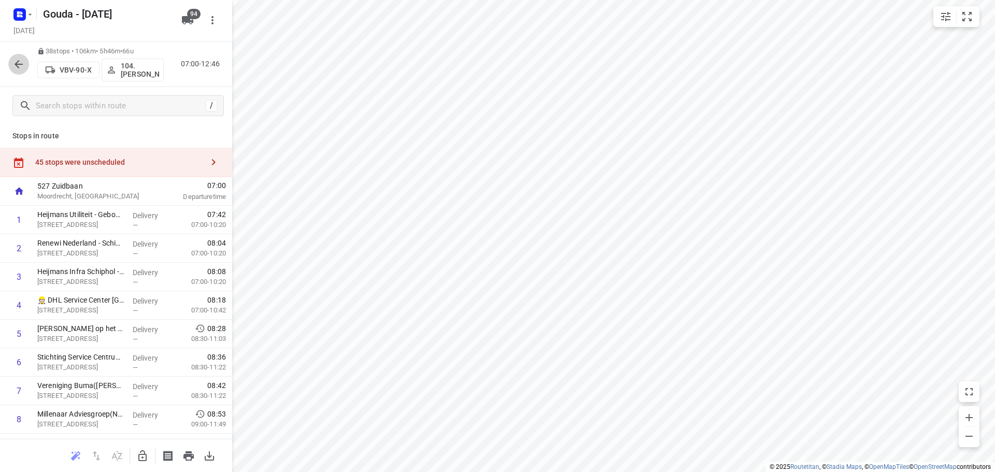
click at [17, 61] on icon "button" at bounding box center [18, 64] width 12 height 12
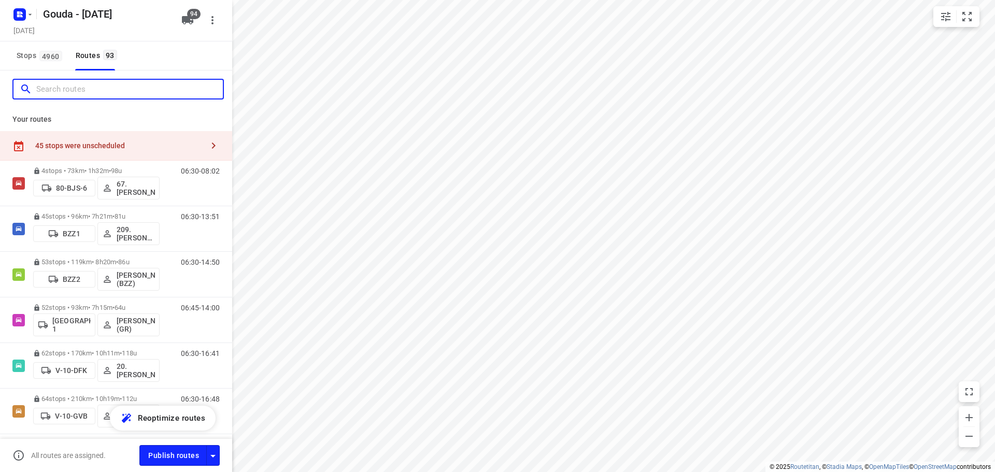
click at [88, 92] on input "Search routes" at bounding box center [129, 89] width 187 height 16
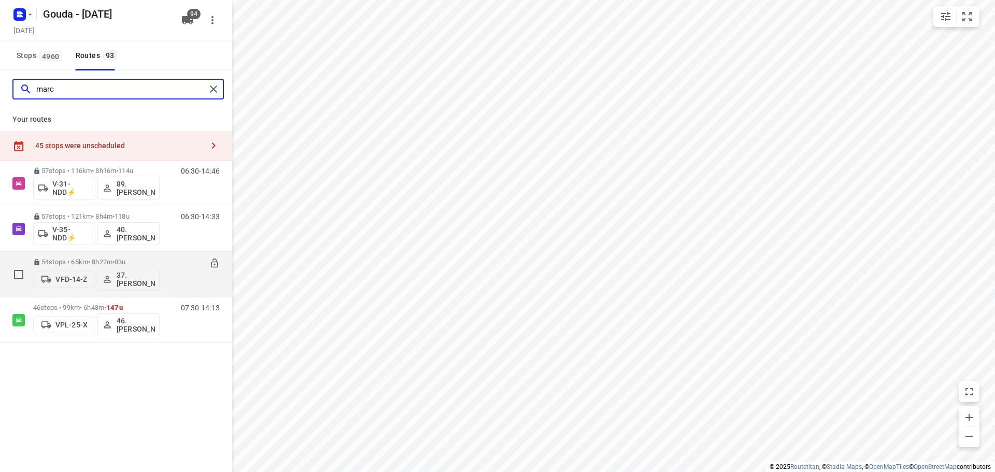
type input "marc"
click at [81, 259] on p "54 stops • 65km • 8h22m • 83u" at bounding box center [96, 262] width 126 height 8
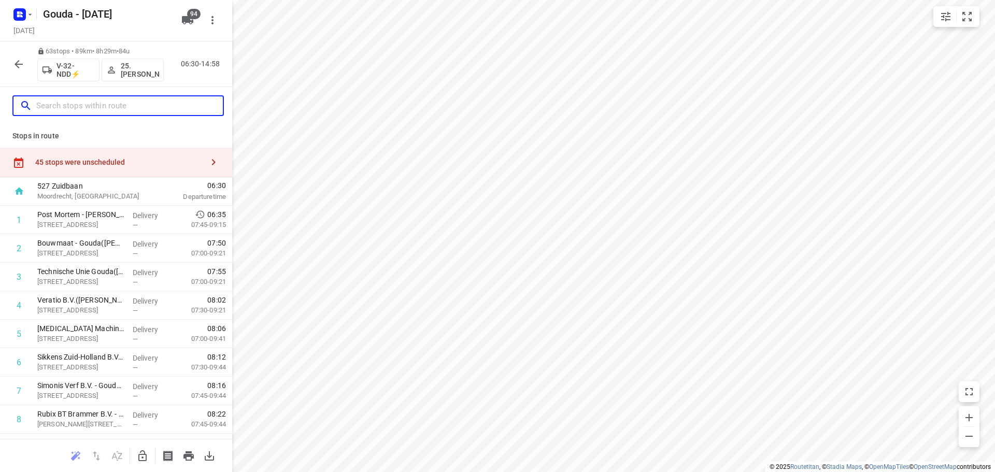
click at [103, 110] on input "text" at bounding box center [129, 106] width 187 height 16
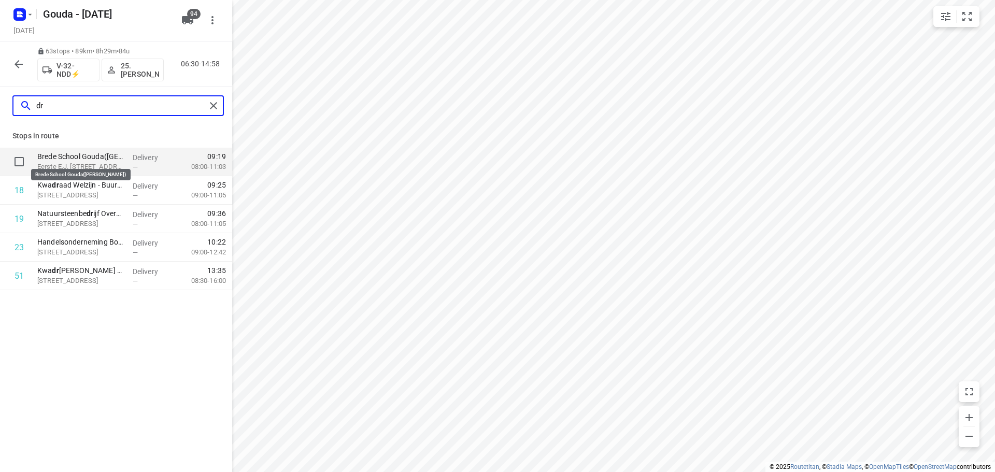
type input "dr"
click at [76, 154] on p "Brede School Gouda([GEOGRAPHIC_DATA])" at bounding box center [80, 156] width 87 height 10
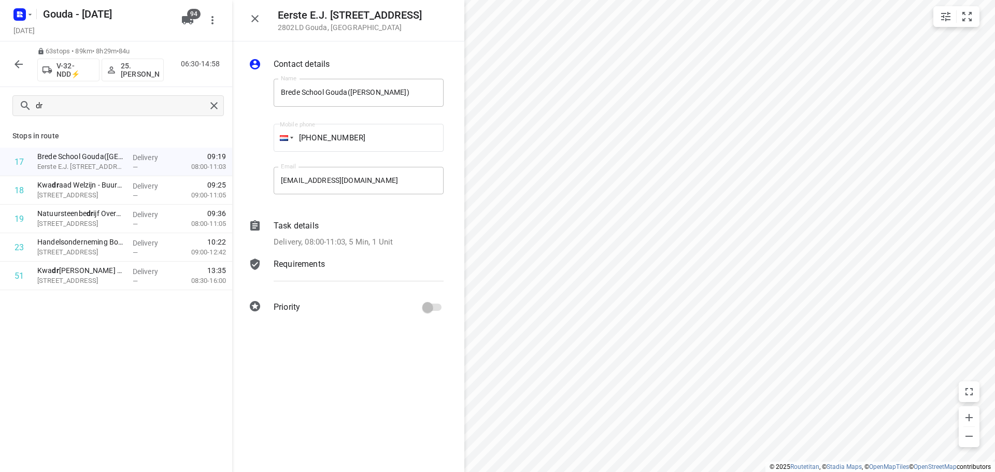
click at [11, 67] on button "button" at bounding box center [18, 64] width 21 height 21
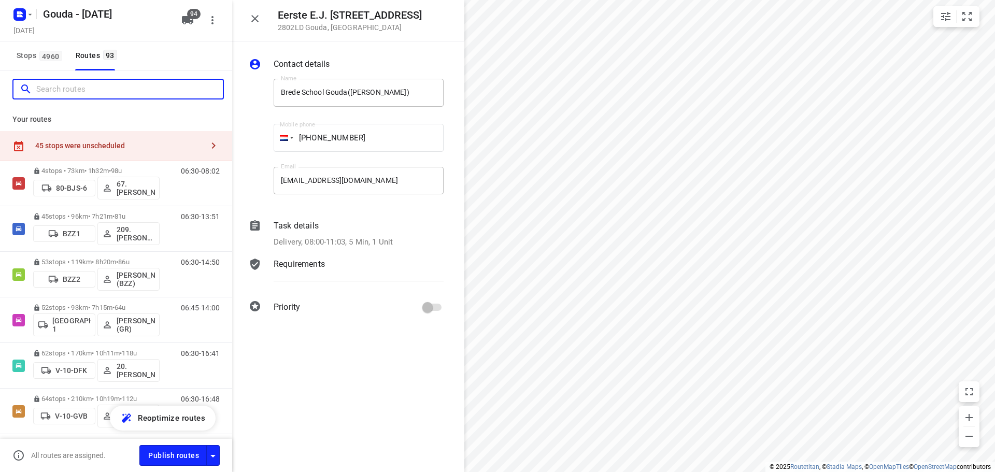
click at [98, 89] on input "Search routes" at bounding box center [129, 89] width 187 height 16
click at [256, 11] on button "button" at bounding box center [255, 18] width 21 height 21
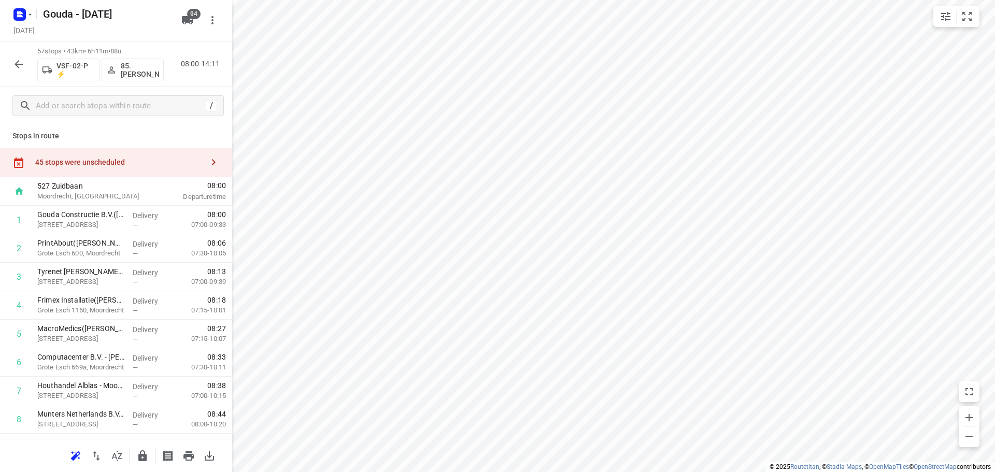
click at [19, 62] on icon "button" at bounding box center [18, 64] width 12 height 12
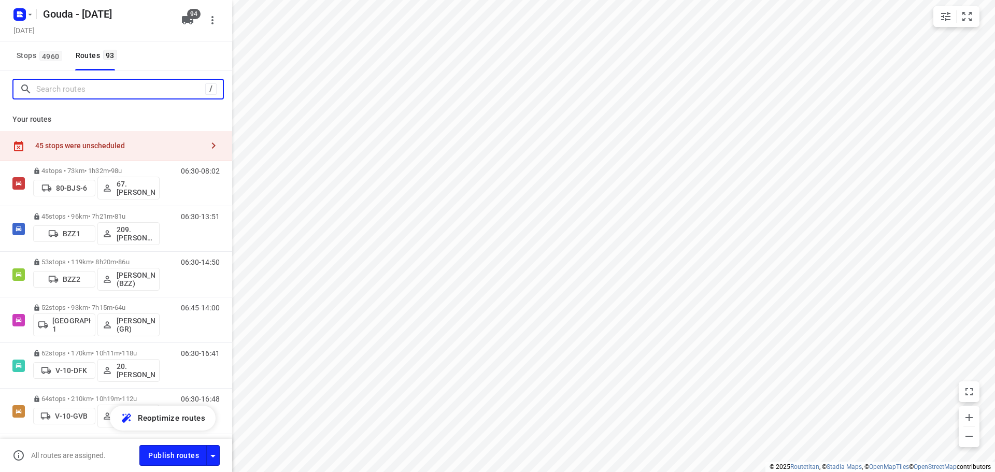
click at [109, 90] on input "Search routes" at bounding box center [120, 89] width 169 height 16
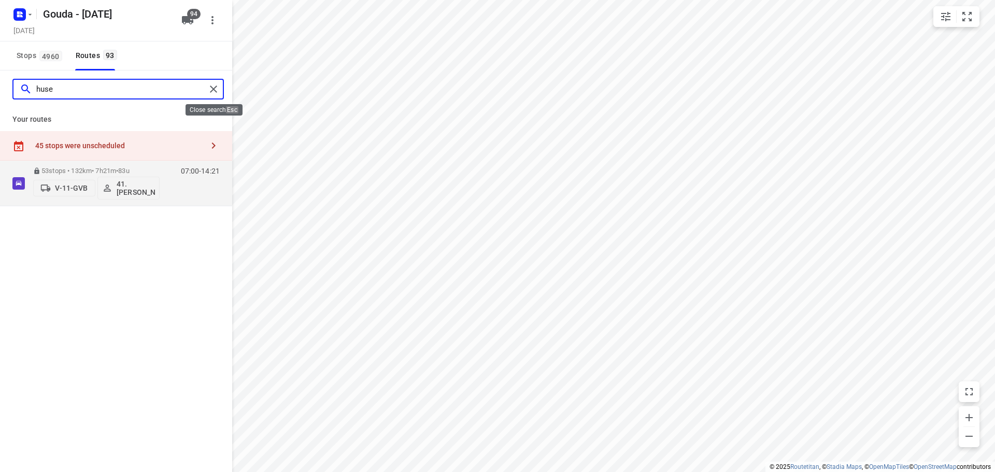
type input "huse"
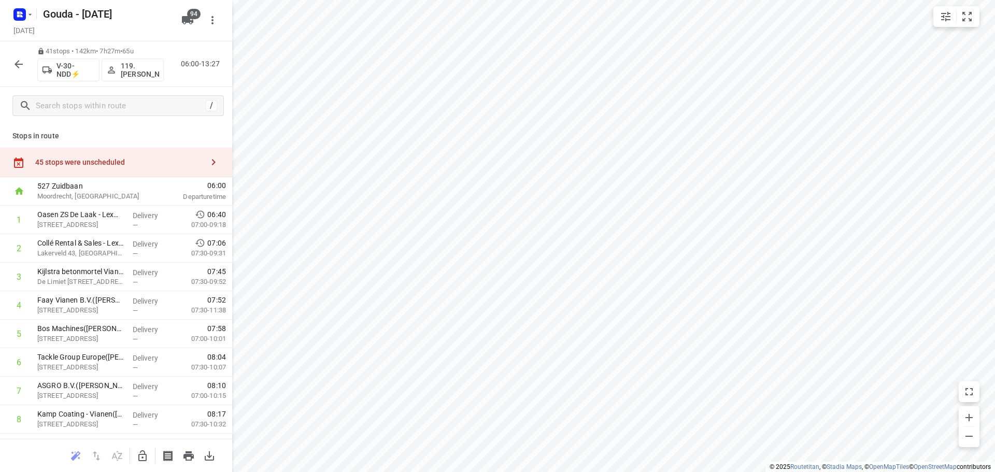
click at [21, 60] on icon "button" at bounding box center [18, 64] width 12 height 12
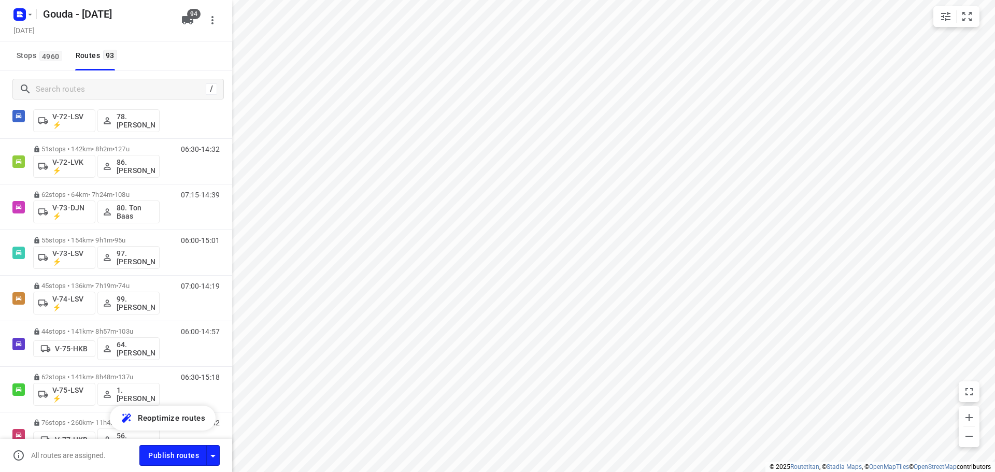
scroll to position [1422, 0]
